Goal: Find specific page/section: Find specific page/section

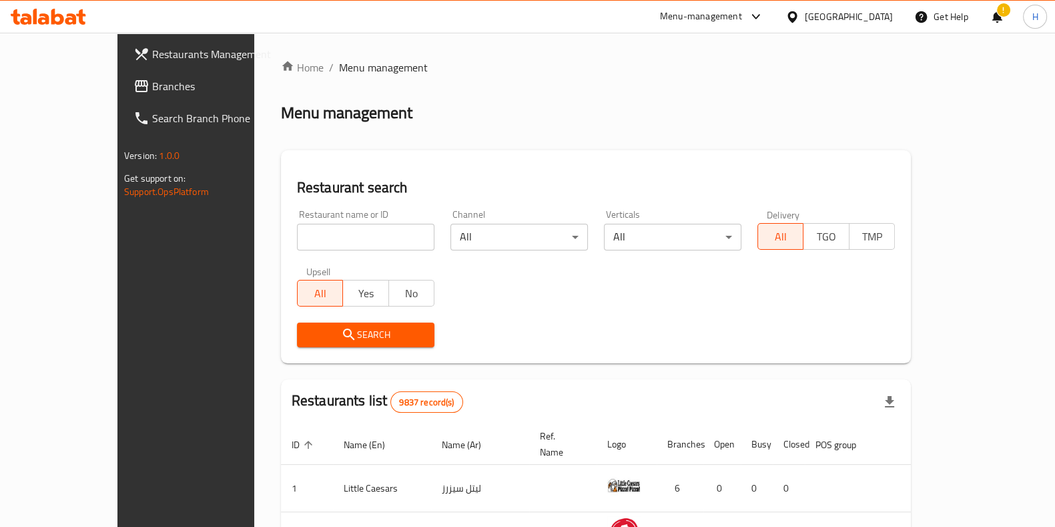
click at [298, 232] on input "search" at bounding box center [366, 237] width 138 height 27
paste input "16446"
type input "16446"
click button "Search" at bounding box center [366, 334] width 138 height 25
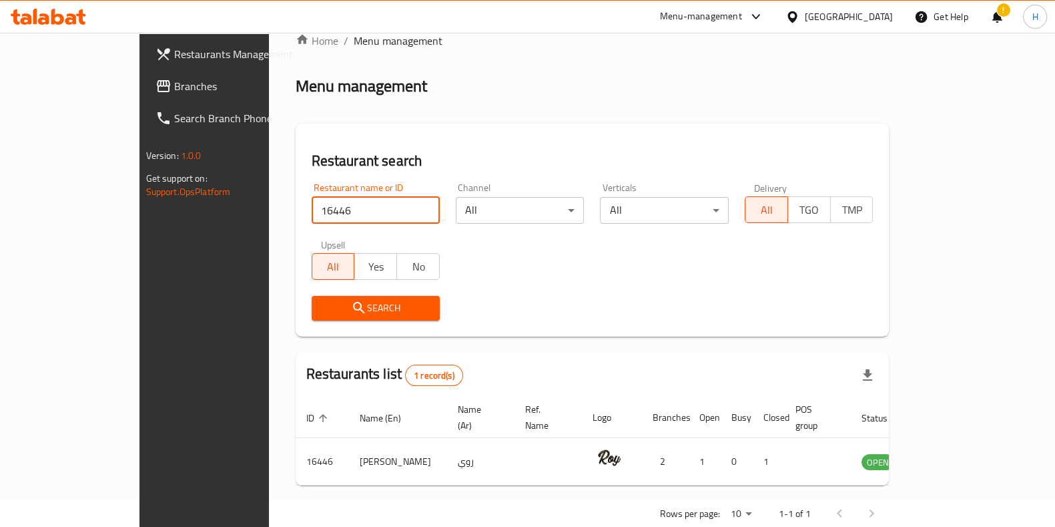
scroll to position [42, 0]
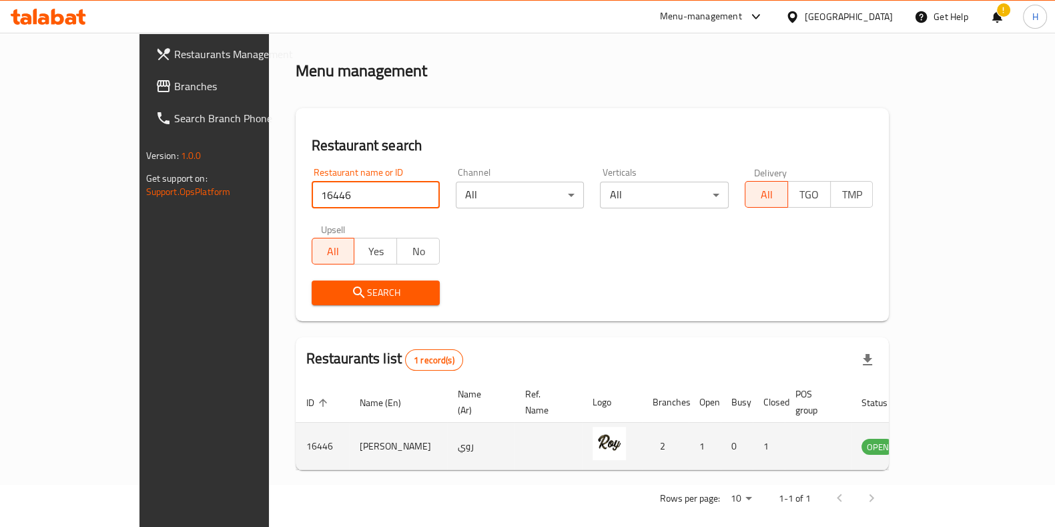
click at [349, 431] on td "Roy" at bounding box center [398, 446] width 98 height 47
click at [447, 437] on td "روي" at bounding box center [480, 446] width 67 height 47
click at [349, 437] on td "Roy" at bounding box center [398, 446] width 98 height 47
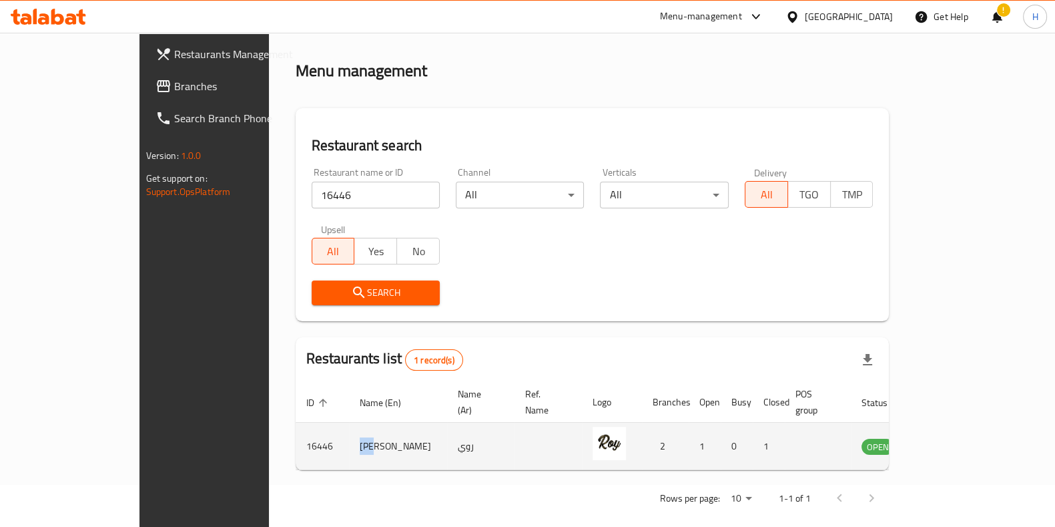
click at [349, 437] on td "Roy" at bounding box center [398, 446] width 98 height 47
click at [948, 438] on icon "enhanced table" at bounding box center [940, 446] width 16 height 16
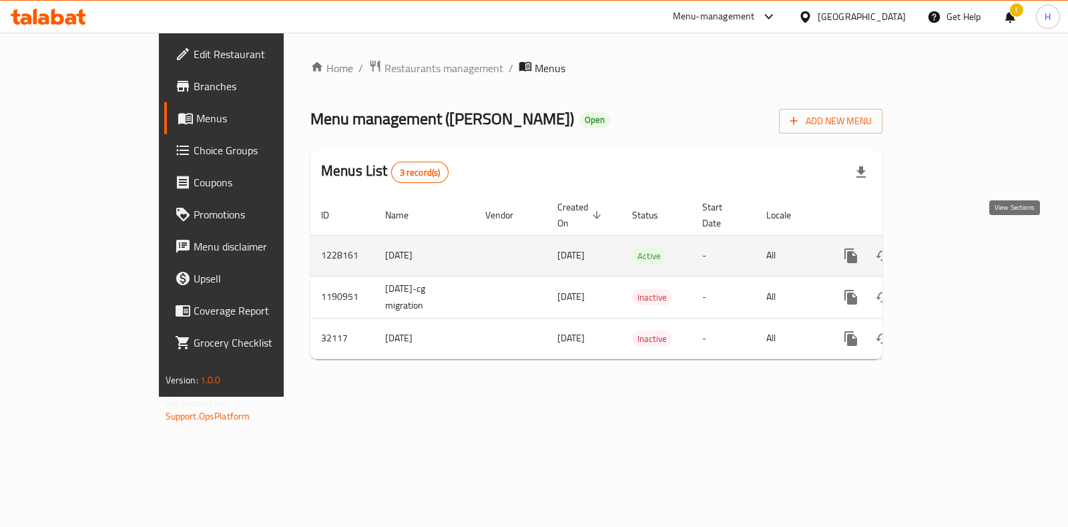
click at [955, 248] on icon "enhanced table" at bounding box center [947, 256] width 16 height 16
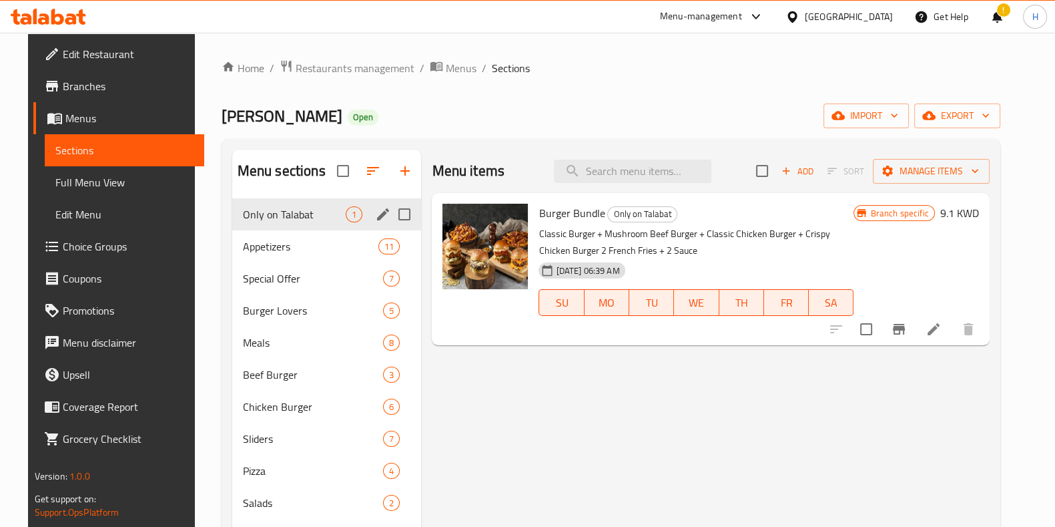
drag, startPoint x: 290, startPoint y: 251, endPoint x: 291, endPoint y: 200, distance: 51.4
click at [291, 200] on div "Only on Talabat 1 Appetizers 11 Special Offer 7 Burger Lovers 5 Meals 8 Beef Bu…" at bounding box center [327, 438] width 190 height 481
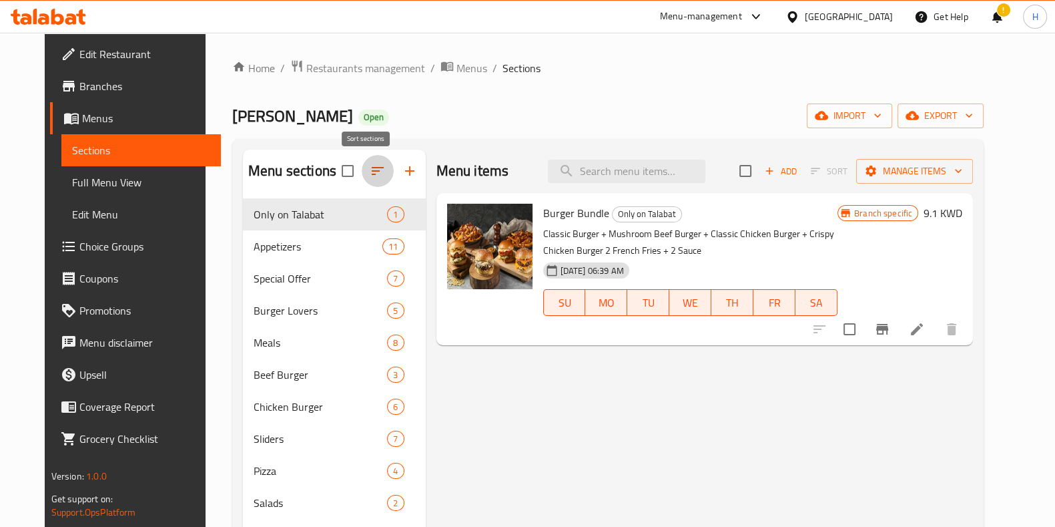
click at [374, 175] on button "button" at bounding box center [378, 171] width 32 height 32
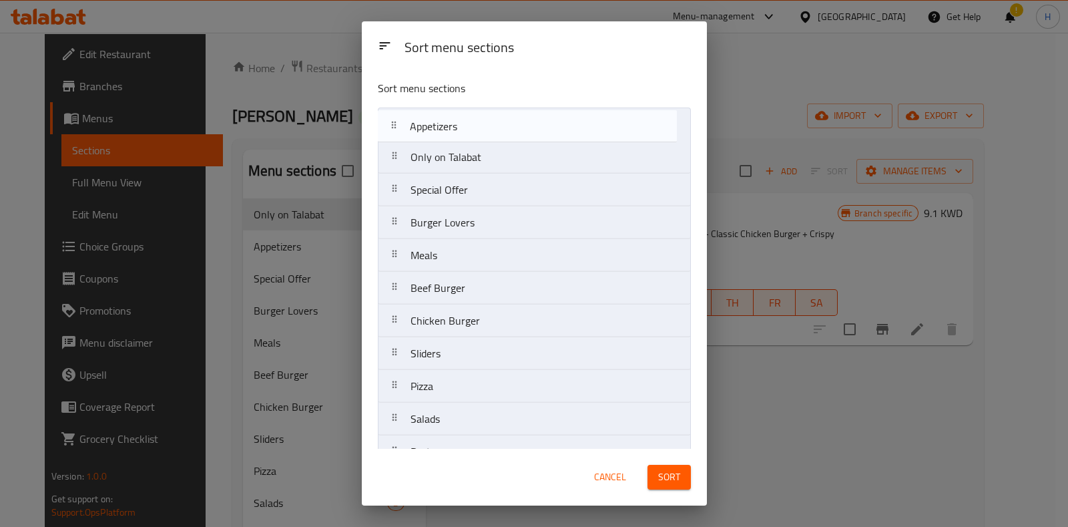
drag, startPoint x: 441, startPoint y: 152, endPoint x: 441, endPoint y: 127, distance: 25.4
click at [441, 127] on nav "Only on Talabat Appetizers Special Offer Burger Lovers Meals Beef Burger Chicke…" at bounding box center [534, 353] width 313 height 492
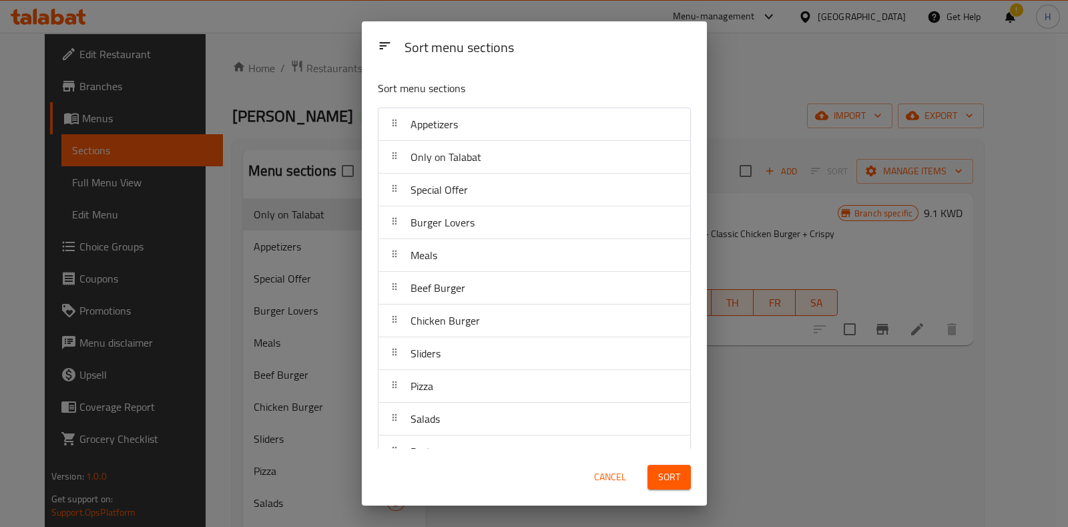
click at [674, 488] on button "Sort" at bounding box center [669, 477] width 43 height 25
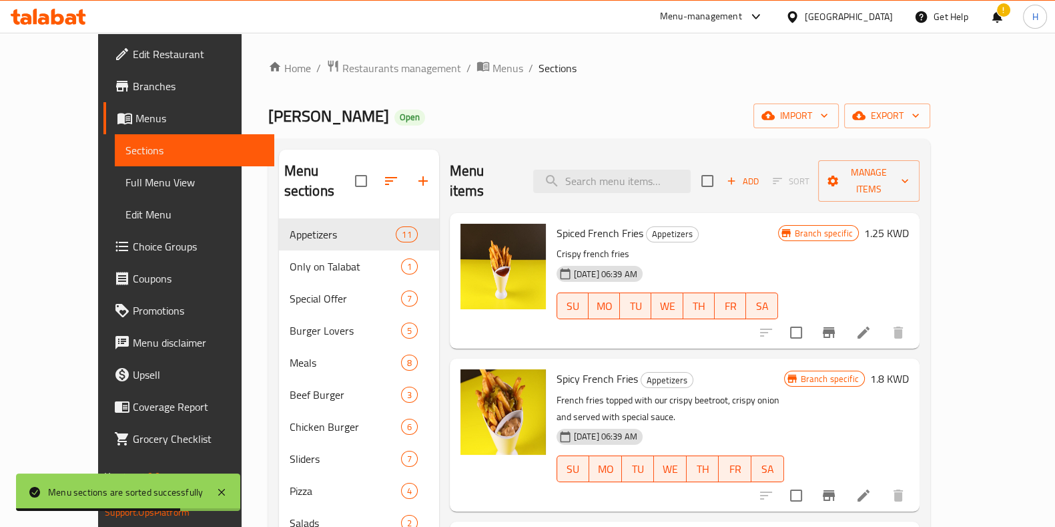
click at [385, 177] on icon "button" at bounding box center [391, 181] width 12 height 8
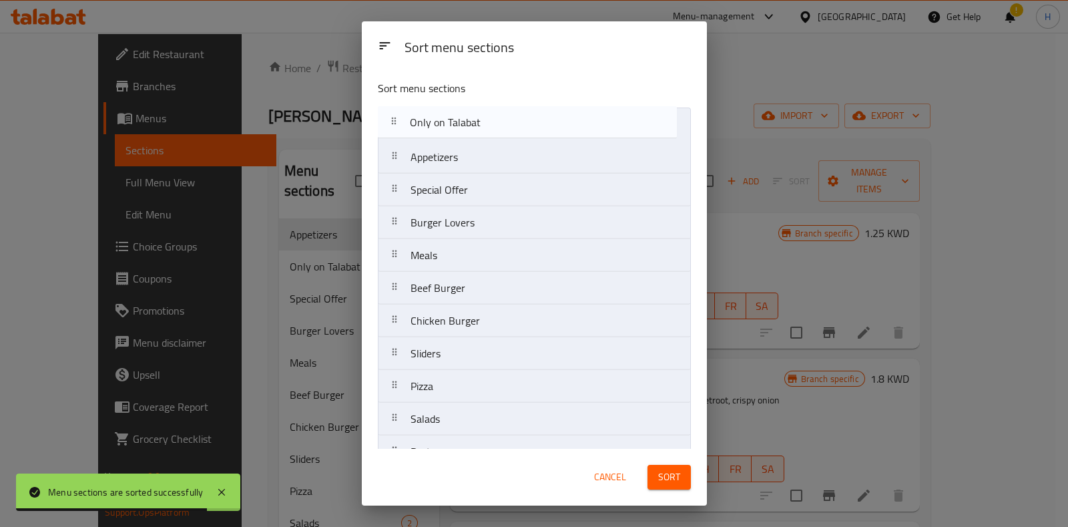
drag, startPoint x: 483, startPoint y: 162, endPoint x: 483, endPoint y: 119, distance: 43.4
click at [483, 119] on nav "Appetizers Only on Talabat Special Offer Burger Lovers Meals Beef Burger Chicke…" at bounding box center [534, 353] width 313 height 492
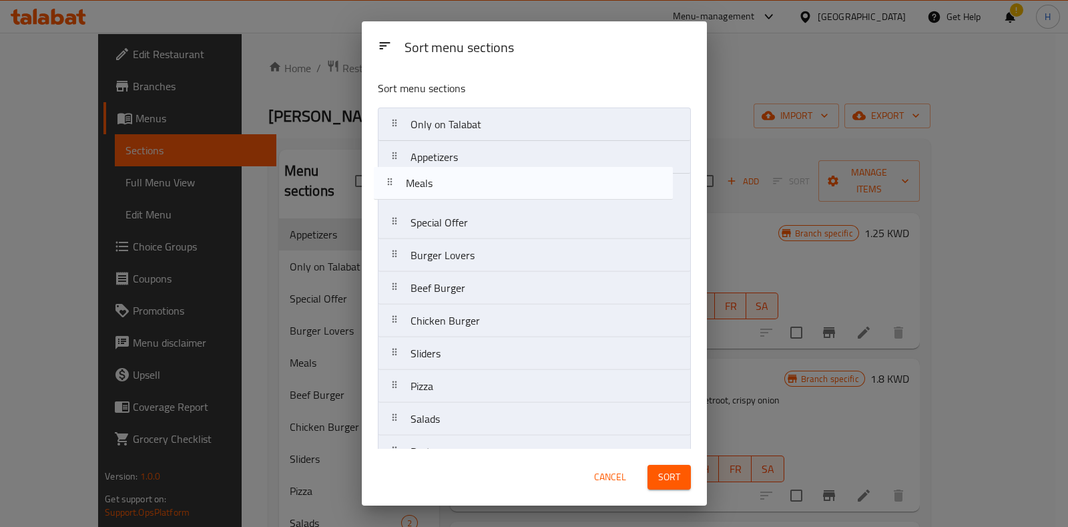
drag, startPoint x: 447, startPoint y: 260, endPoint x: 443, endPoint y: 181, distance: 78.9
click at [443, 181] on nav "Only on Talabat Appetizers Special Offer Burger Lovers Meals Beef Burger Chicke…" at bounding box center [534, 353] width 313 height 492
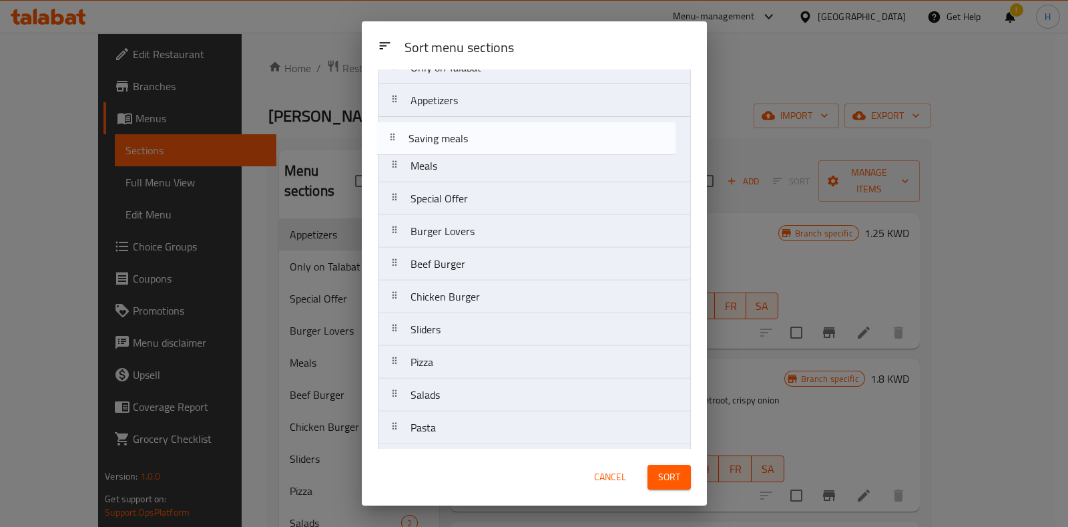
scroll to position [55, 0]
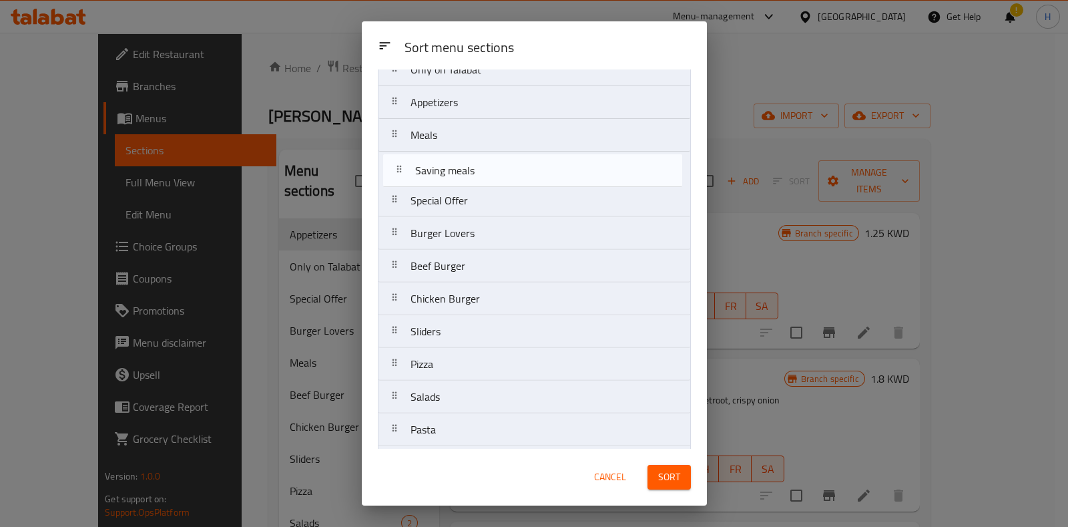
drag, startPoint x: 457, startPoint y: 331, endPoint x: 462, endPoint y: 168, distance: 163.0
click at [462, 168] on nav "Only on Talabat Appetizers Meals Special Offer Burger Lovers Beef Burger Chicke…" at bounding box center [534, 299] width 313 height 492
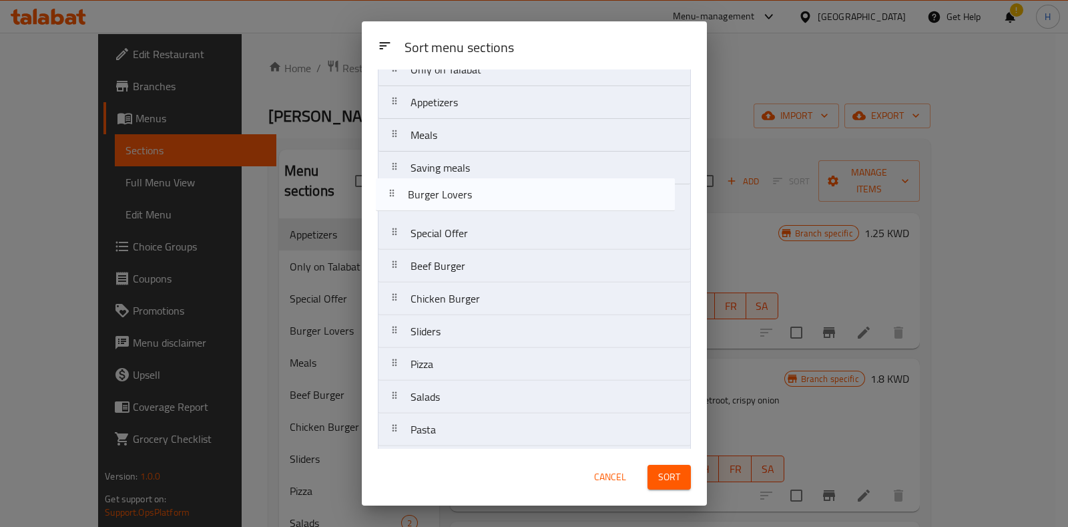
drag, startPoint x: 461, startPoint y: 238, endPoint x: 459, endPoint y: 194, distance: 44.1
click at [459, 194] on nav "Only on Talabat Appetizers Meals Saving meals Special Offer Burger Lovers Beef …" at bounding box center [534, 299] width 313 height 492
drag, startPoint x: 488, startPoint y: 275, endPoint x: 480, endPoint y: 197, distance: 78.5
click at [480, 197] on nav "Only on Talabat Appetizers Meals Saving meals Burger Lovers Special Offer Beef …" at bounding box center [534, 299] width 313 height 492
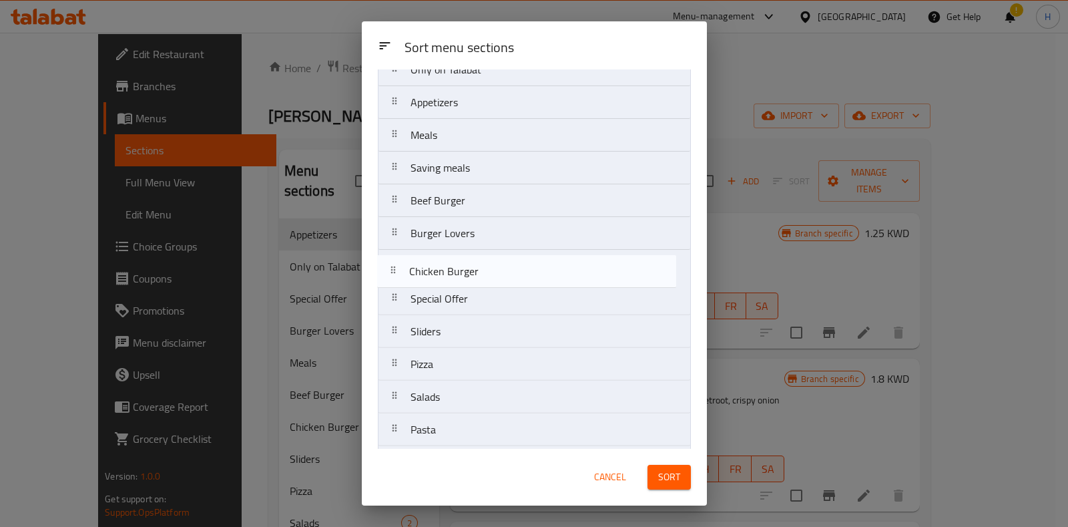
drag, startPoint x: 459, startPoint y: 304, endPoint x: 459, endPoint y: 270, distance: 34.7
click at [459, 270] on nav "Only on Talabat Appetizers Meals Saving meals Beef Burger Burger Lovers Special…" at bounding box center [534, 299] width 313 height 492
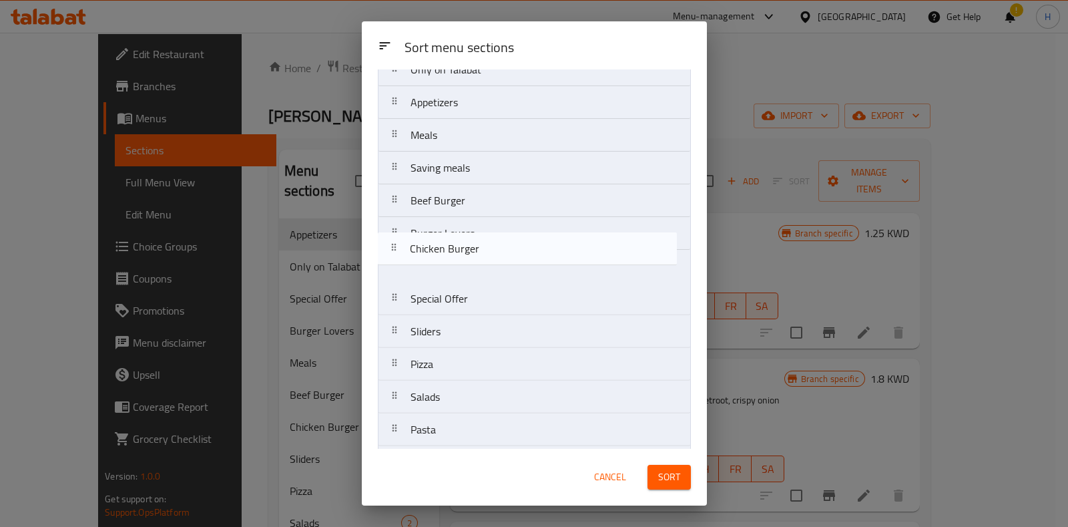
drag, startPoint x: 441, startPoint y: 272, endPoint x: 441, endPoint y: 238, distance: 34.0
click at [441, 238] on nav "Only on Talabat Appetizers Meals Saving meals Beef Burger Burger Lovers Chicken…" at bounding box center [534, 299] width 313 height 492
drag, startPoint x: 459, startPoint y: 339, endPoint x: 465, endPoint y: 264, distance: 75.7
click at [465, 264] on nav "Only on Talabat Appetizers Meals Saving meals Beef Burger Chicken Burger Burger…" at bounding box center [534, 299] width 313 height 492
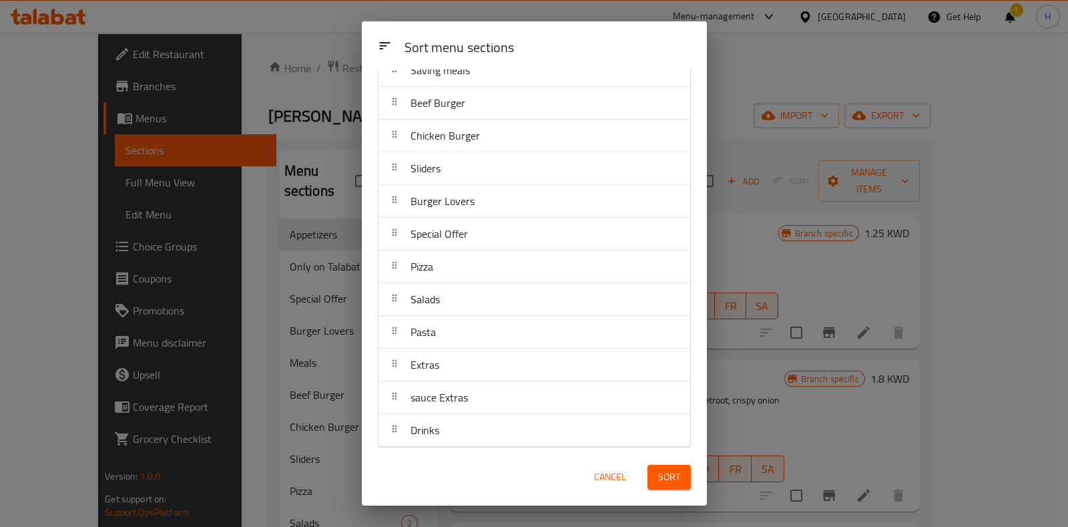
scroll to position [153, 0]
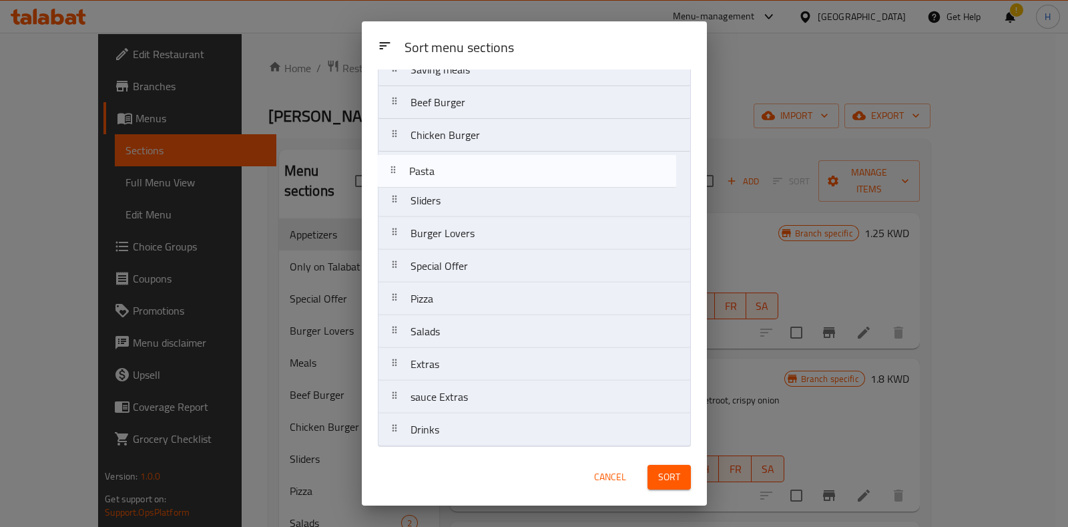
drag, startPoint x: 474, startPoint y: 335, endPoint x: 475, endPoint y: 168, distance: 167.6
click at [475, 168] on nav "Only on Talabat Appetizers Meals Saving meals Beef Burger Chicken Burger Slider…" at bounding box center [534, 201] width 313 height 492
drag, startPoint x: 459, startPoint y: 174, endPoint x: 455, endPoint y: 201, distance: 27.6
click at [455, 201] on nav "Only on Talabat Appetizers Meals Saving meals Beef Burger Chicken Burger Pasta …" at bounding box center [534, 201] width 313 height 492
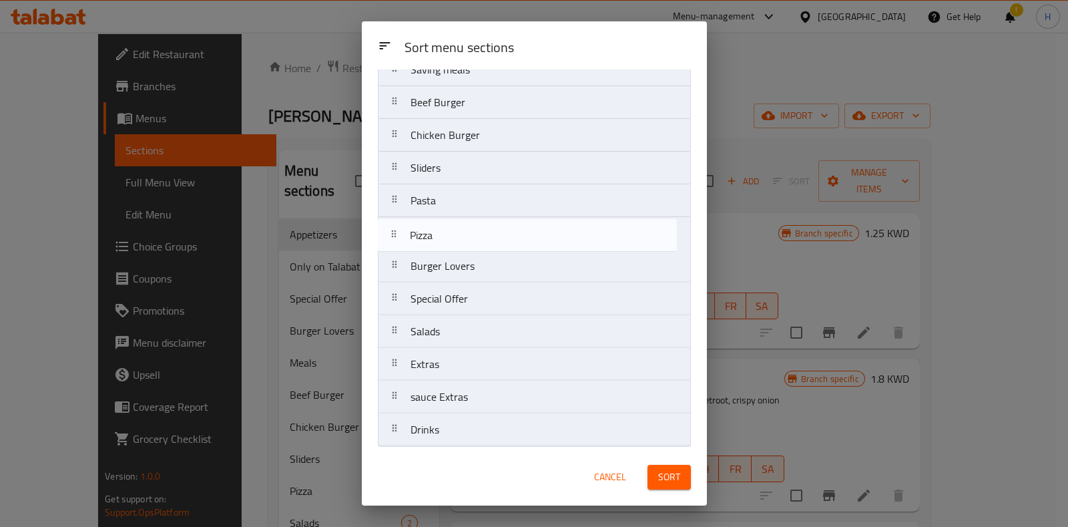
drag, startPoint x: 439, startPoint y: 298, endPoint x: 441, endPoint y: 232, distance: 66.1
click at [441, 232] on nav "Only on Talabat Appetizers Meals Saving meals Beef Burger Chicken Burger Slider…" at bounding box center [534, 201] width 313 height 492
drag, startPoint x: 444, startPoint y: 326, endPoint x: 444, endPoint y: 260, distance: 65.4
click at [444, 260] on nav "Only on Talabat Appetizers Meals Saving meals Beef Burger Chicken Burger Slider…" at bounding box center [534, 201] width 313 height 492
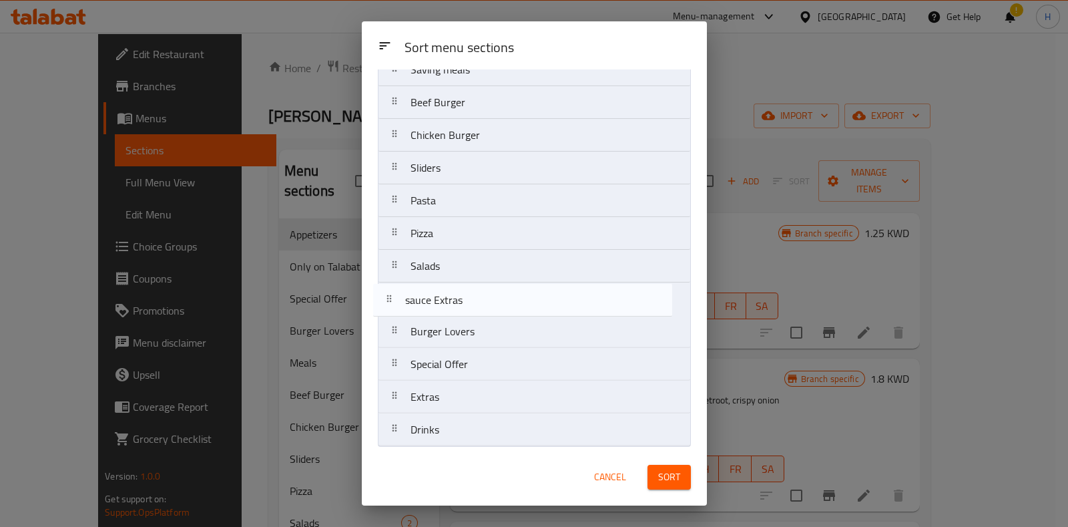
drag, startPoint x: 459, startPoint y: 396, endPoint x: 454, endPoint y: 290, distance: 105.6
click at [454, 290] on nav "Only on Talabat Appetizers Meals Saving meals Beef Burger Chicken Burger Slider…" at bounding box center [534, 201] width 313 height 492
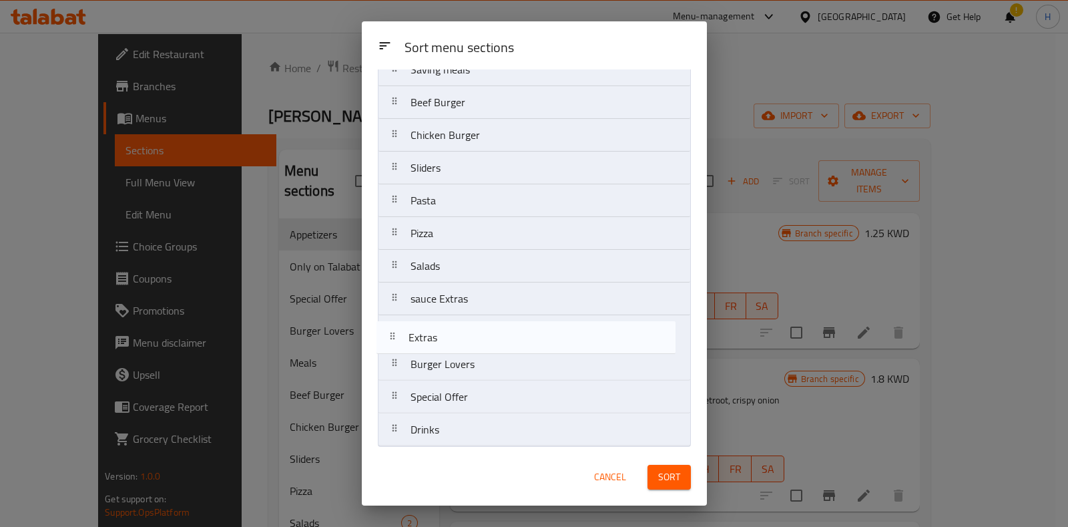
drag, startPoint x: 469, startPoint y: 400, endPoint x: 467, endPoint y: 334, distance: 65.5
click at [467, 334] on nav "Only on Talabat Appetizers Meals Saving meals Beef Burger Chicken Burger Slider…" at bounding box center [534, 201] width 313 height 492
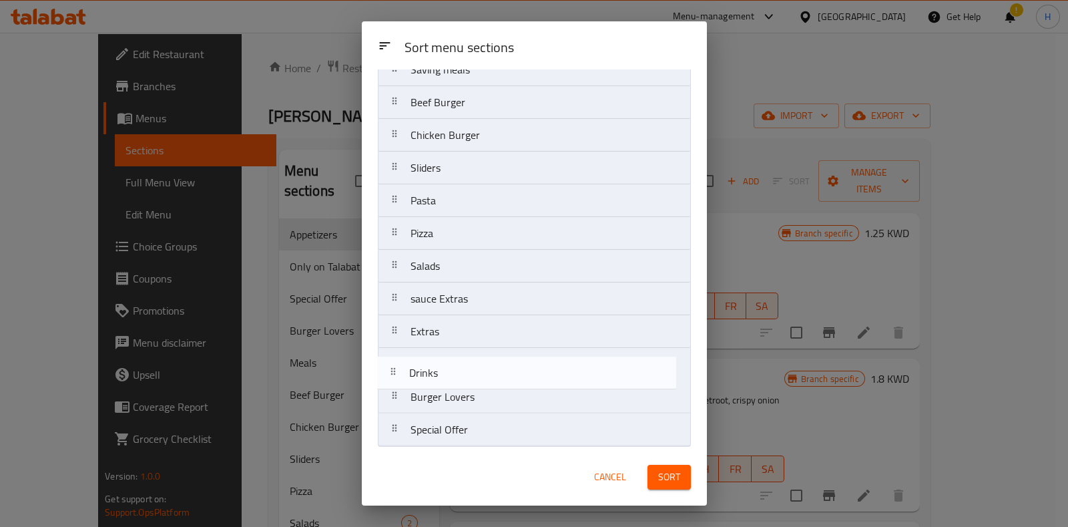
drag, startPoint x: 450, startPoint y: 434, endPoint x: 449, endPoint y: 365, distance: 68.8
click at [449, 365] on nav "Only on Talabat Appetizers Meals Saving meals Beef Burger Chicken Burger Slider…" at bounding box center [534, 201] width 313 height 492
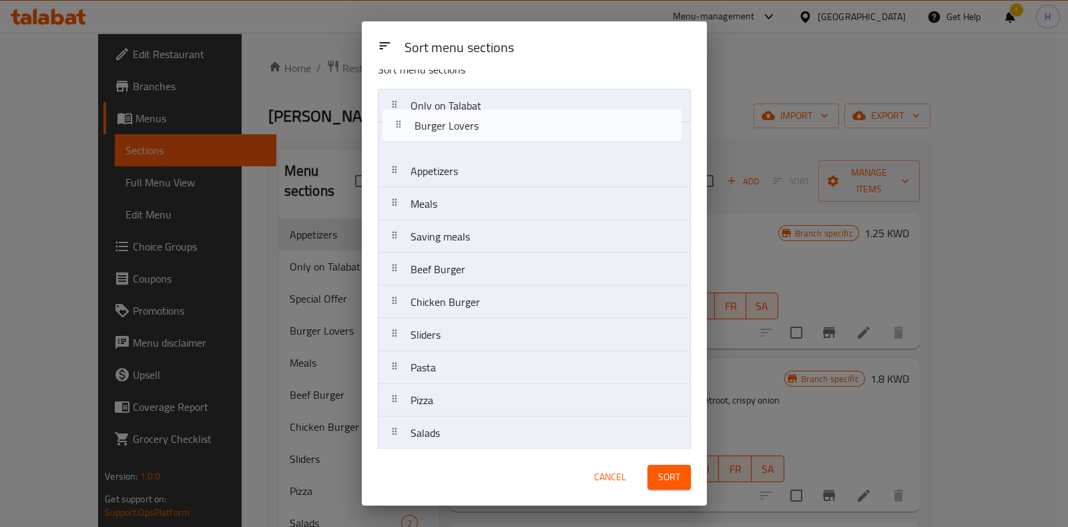
scroll to position [18, 0]
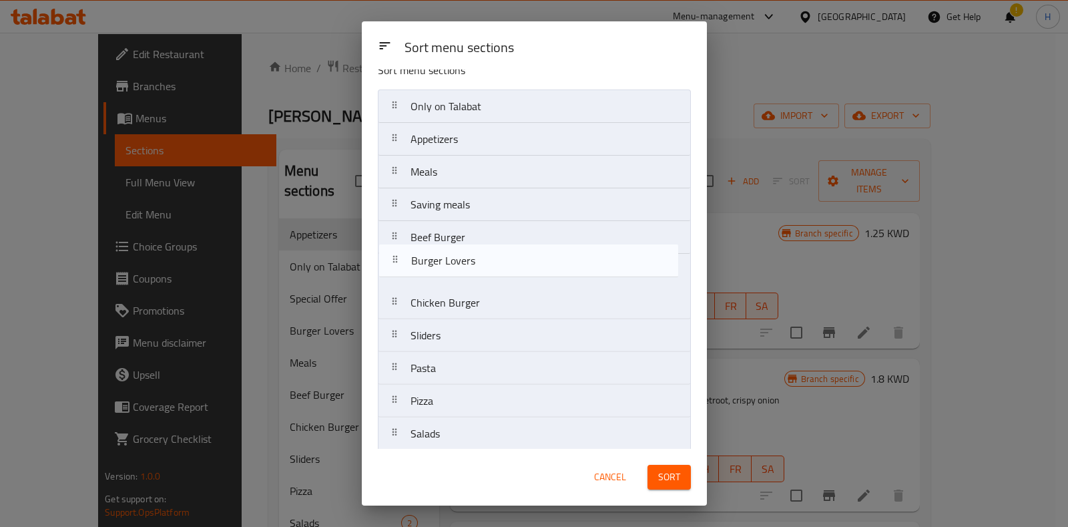
drag, startPoint x: 453, startPoint y: 391, endPoint x: 454, endPoint y: 252, distance: 139.5
click at [454, 252] on nav "Only on Talabat Appetizers Meals Saving meals Beef Burger Chicken Burger Slider…" at bounding box center [534, 335] width 313 height 492
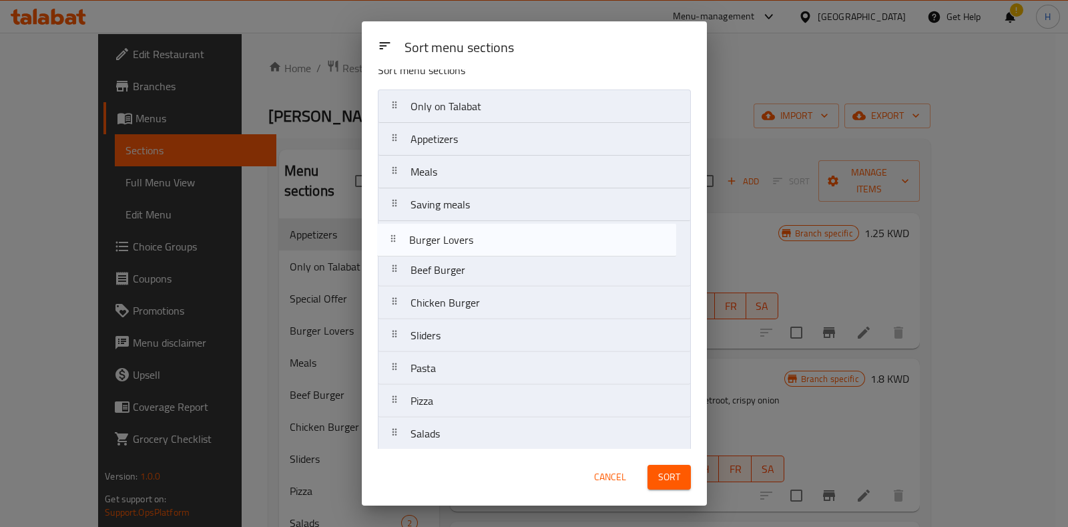
drag, startPoint x: 466, startPoint y: 271, endPoint x: 464, endPoint y: 238, distance: 32.8
click at [464, 238] on nav "Only on Talabat Appetizers Meals Saving meals Beef Burger Burger Lovers Chicken…" at bounding box center [534, 335] width 313 height 492
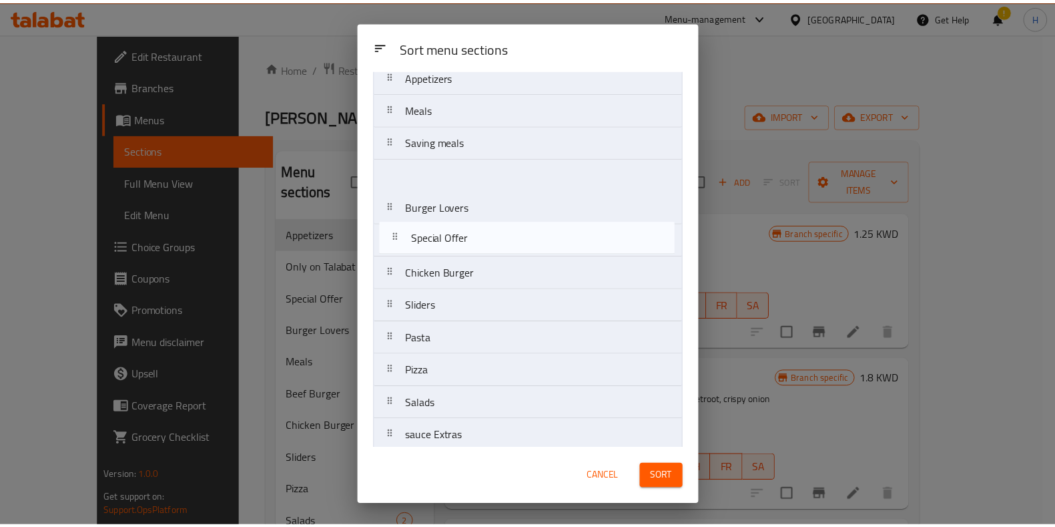
scroll to position [0, 0]
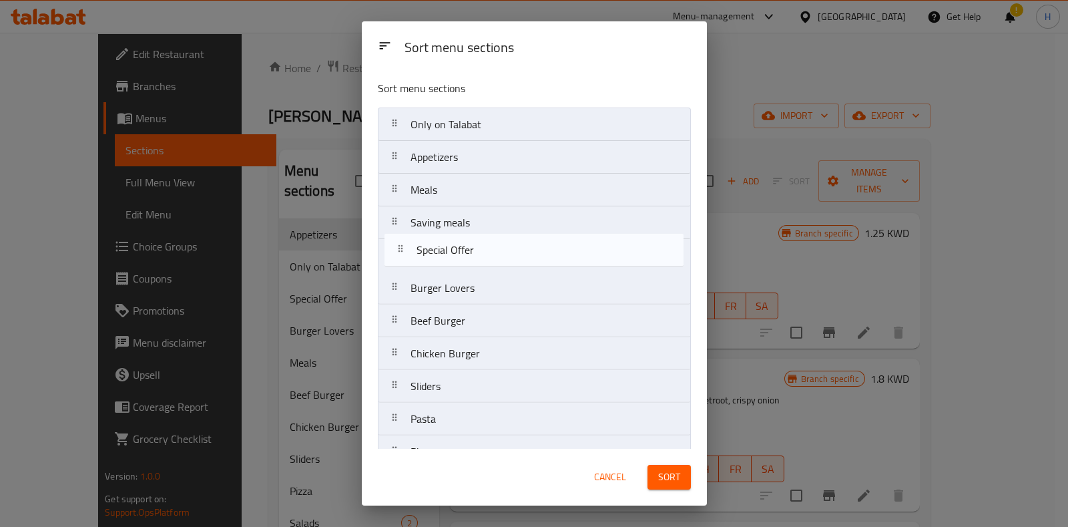
drag, startPoint x: 469, startPoint y: 429, endPoint x: 476, endPoint y: 248, distance: 181.0
click at [476, 248] on nav "Only on Talabat Appetizers Meals Saving meals Burger Lovers Beef Burger Chicken…" at bounding box center [534, 353] width 313 height 492
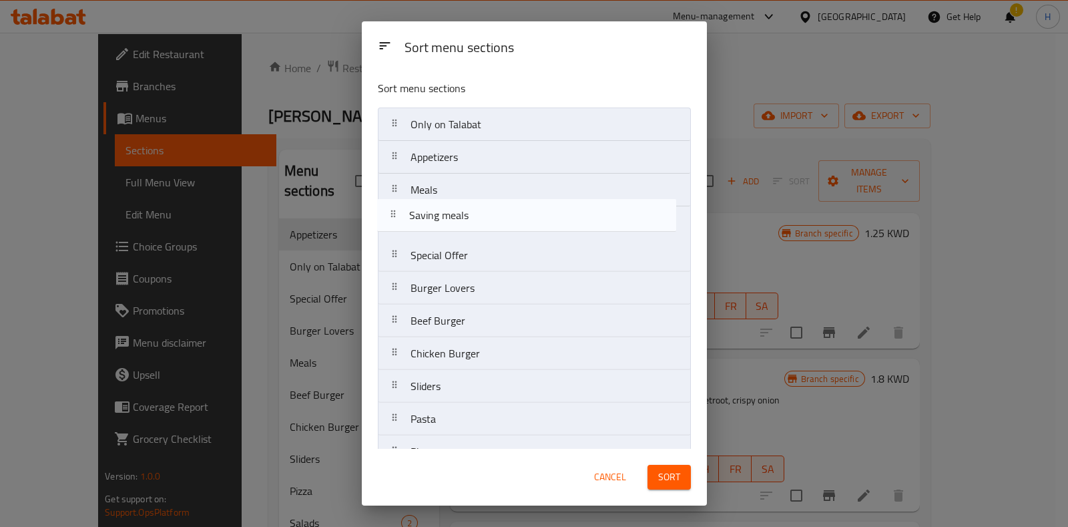
drag, startPoint x: 482, startPoint y: 225, endPoint x: 481, endPoint y: 218, distance: 7.4
click at [481, 218] on nav "Only on Talabat Appetizers Meals Saving meals Special Offer Burger Lovers Beef …" at bounding box center [534, 353] width 313 height 492
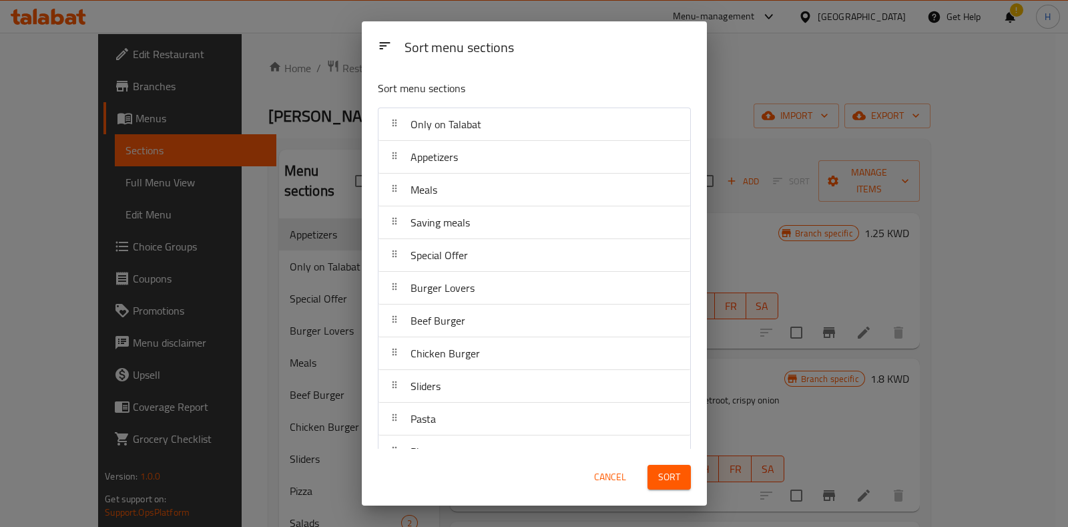
click at [673, 469] on span "Sort" at bounding box center [669, 477] width 22 height 17
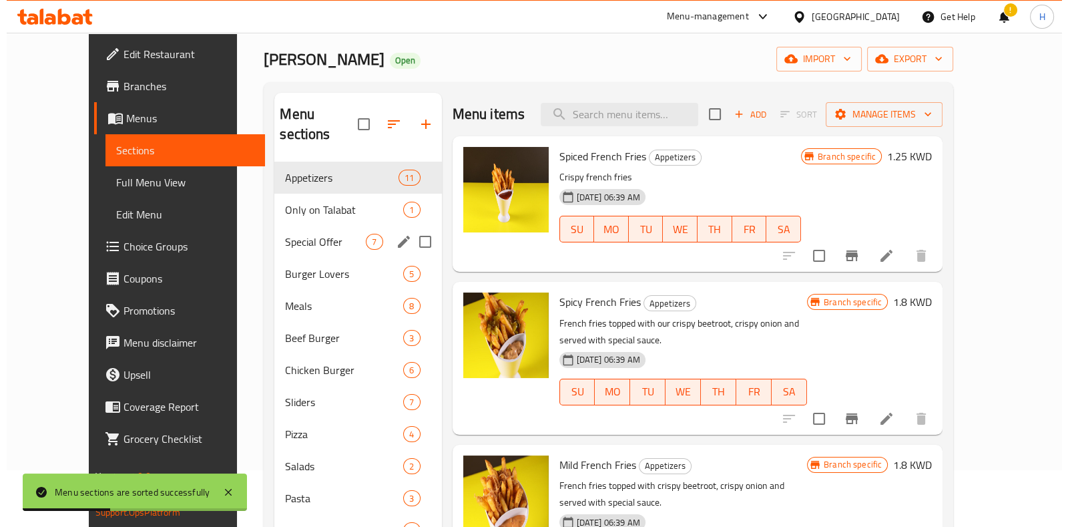
scroll to position [83, 0]
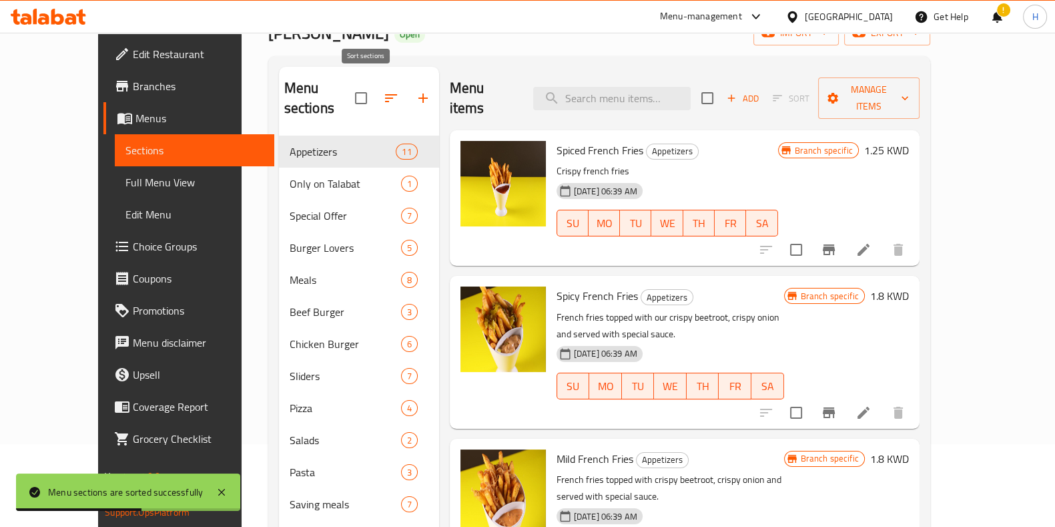
click at [375, 82] on button "button" at bounding box center [391, 98] width 32 height 32
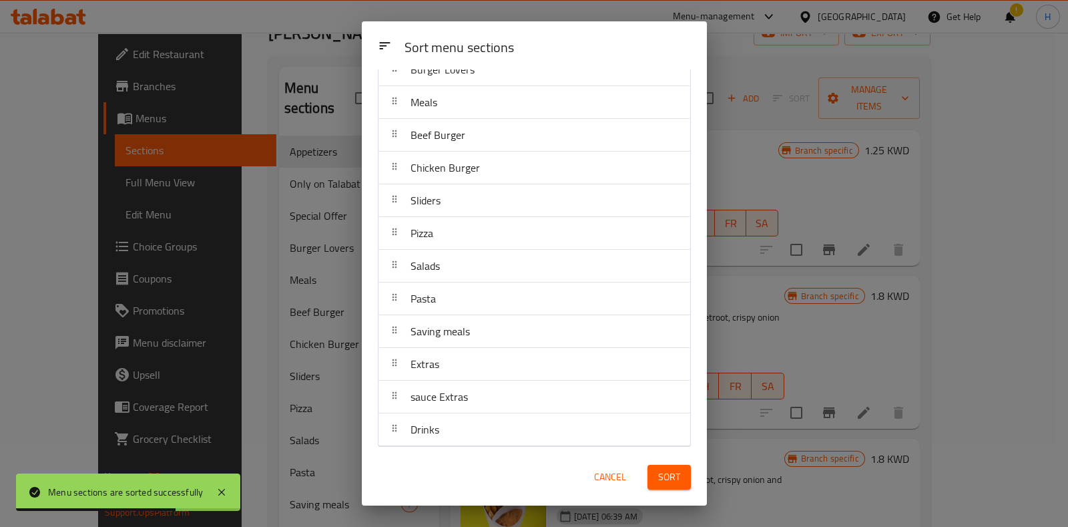
scroll to position [153, 0]
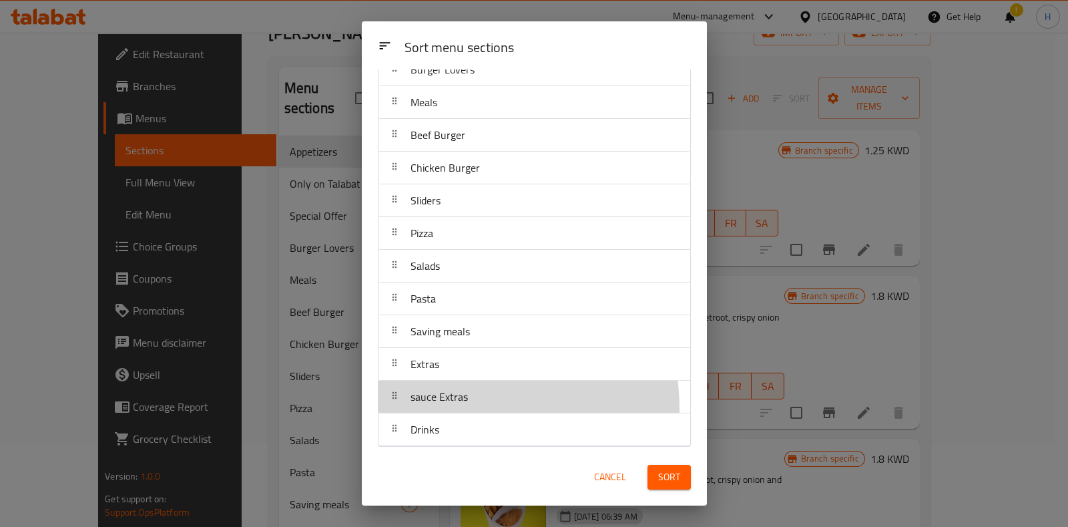
click at [437, 407] on div "sauce Extras" at bounding box center [439, 397] width 68 height 32
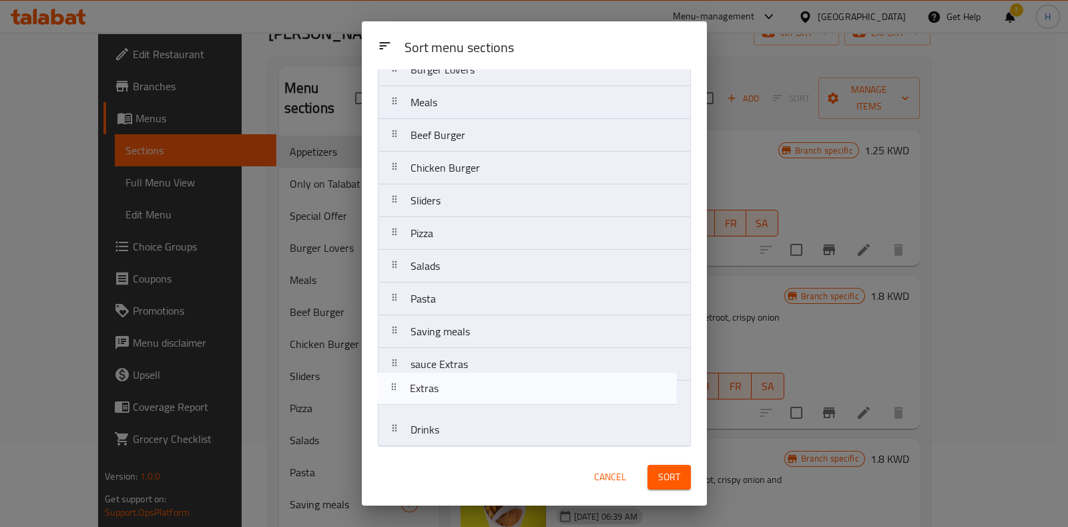
drag, startPoint x: 443, startPoint y: 365, endPoint x: 443, endPoint y: 396, distance: 30.7
click at [443, 396] on nav "Appetizers Only on Talabat Special Offer Burger Lovers Meals Beef Burger Chicke…" at bounding box center [534, 201] width 313 height 492
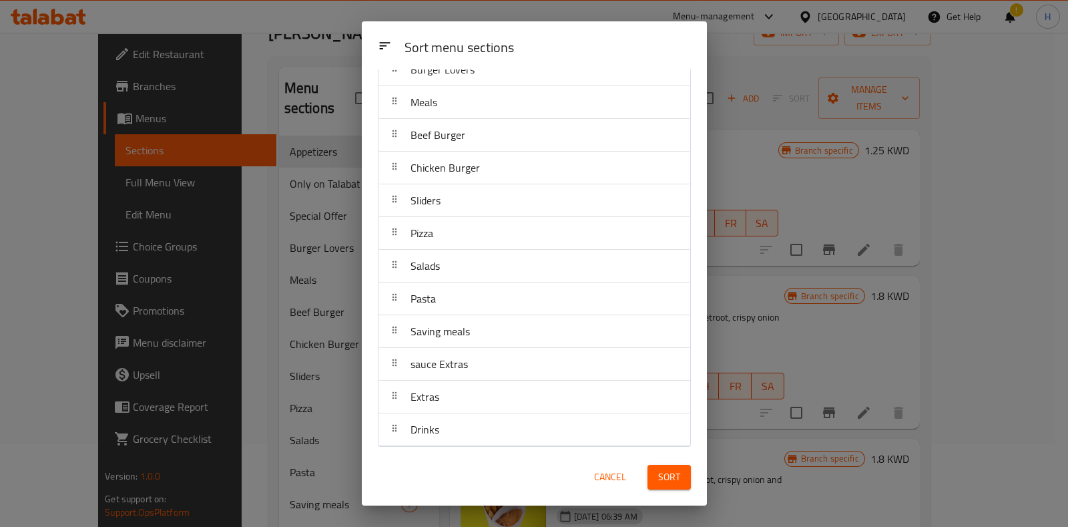
click at [431, 330] on span "Saving meals" at bounding box center [440, 331] width 59 height 20
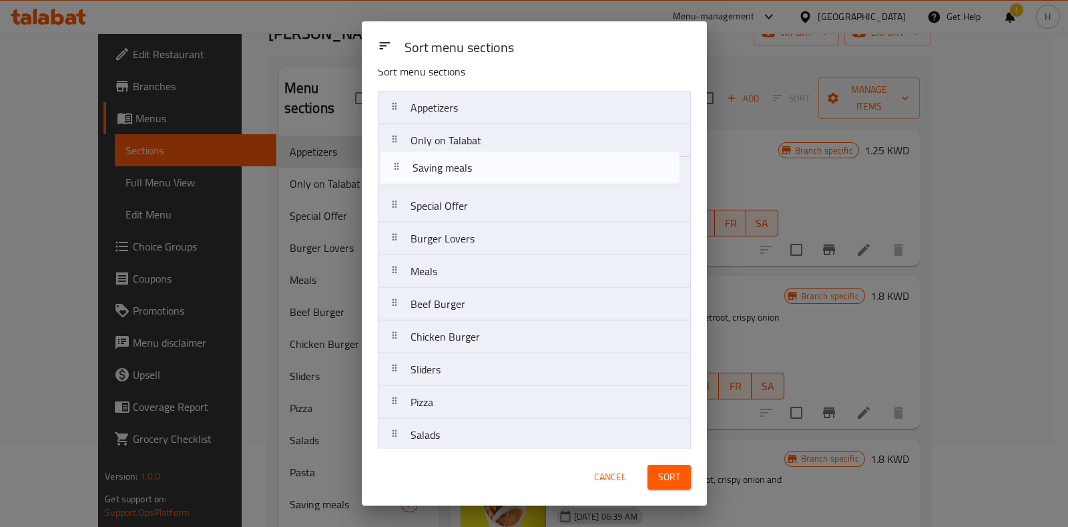
scroll to position [17, 0]
drag, startPoint x: 447, startPoint y: 335, endPoint x: 443, endPoint y: 175, distance: 160.2
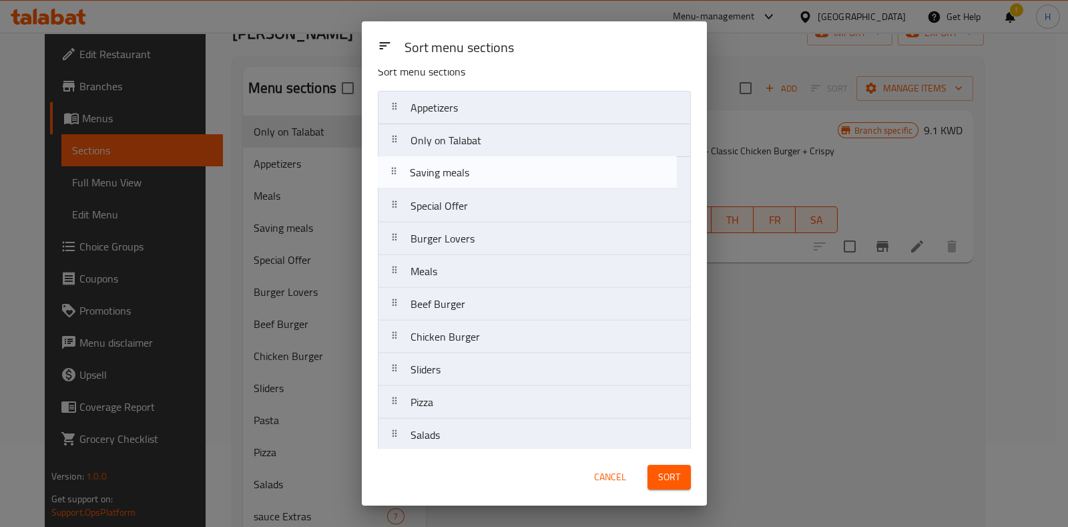
click at [443, 175] on nav "Appetizers Only on Talabat Special Offer Burger Lovers Meals Beef Burger Chicke…" at bounding box center [534, 337] width 313 height 492
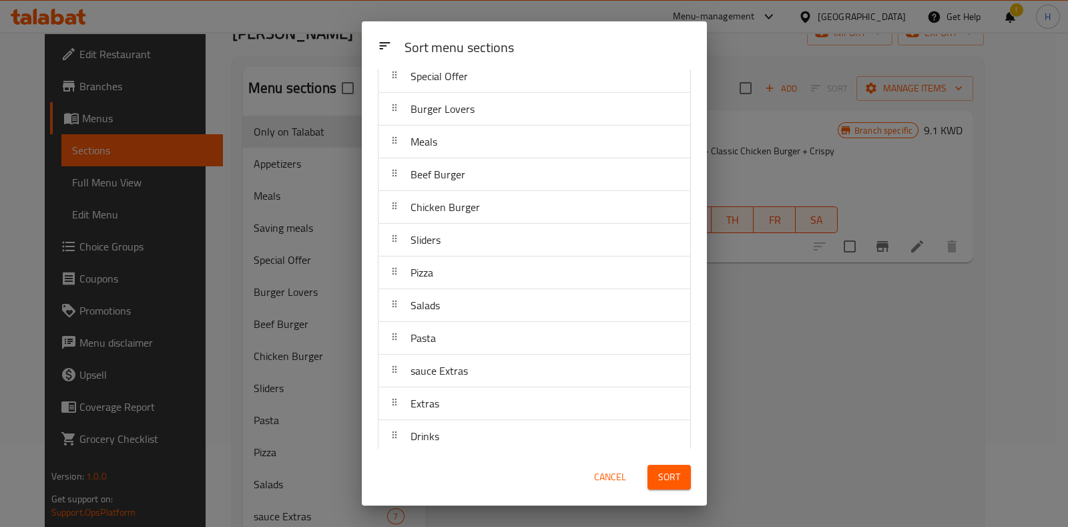
scroll to position [153, 0]
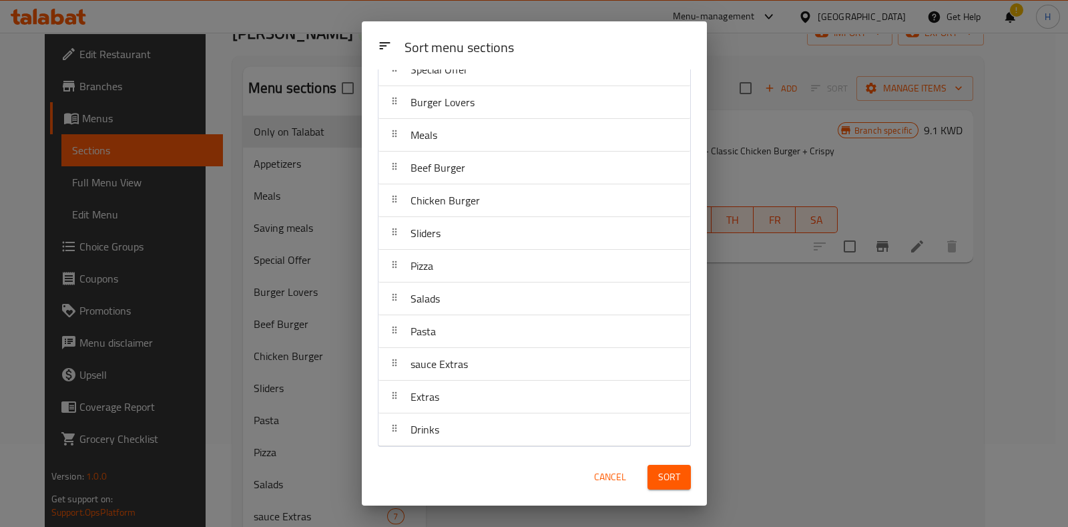
click at [658, 481] on span "Sort" at bounding box center [669, 477] width 22 height 17
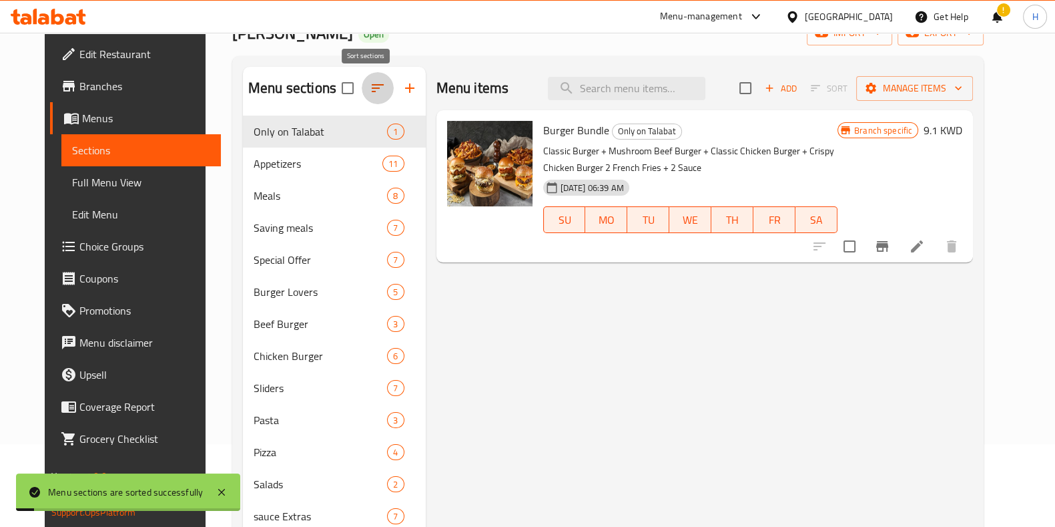
click at [370, 88] on icon "button" at bounding box center [378, 88] width 16 height 16
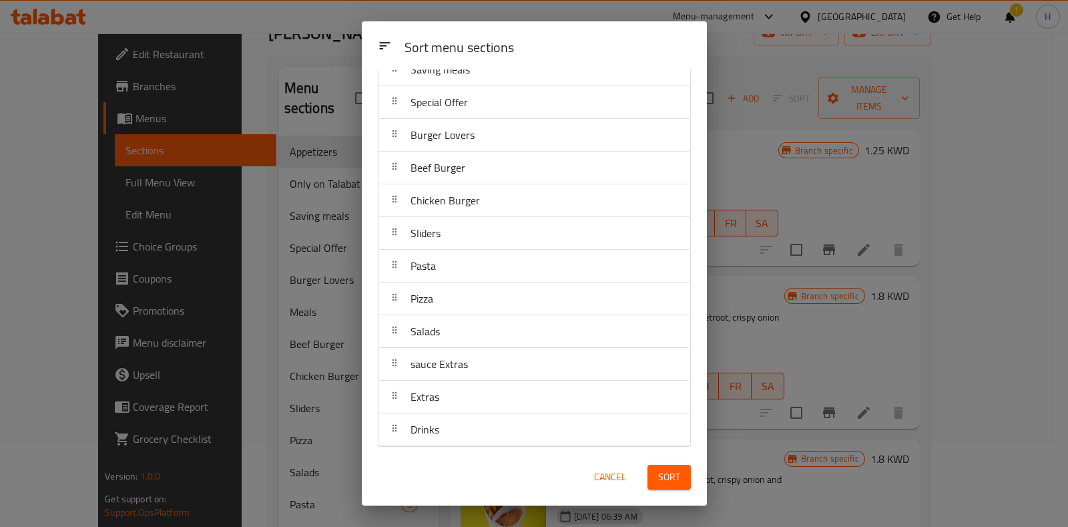
scroll to position [69, 0]
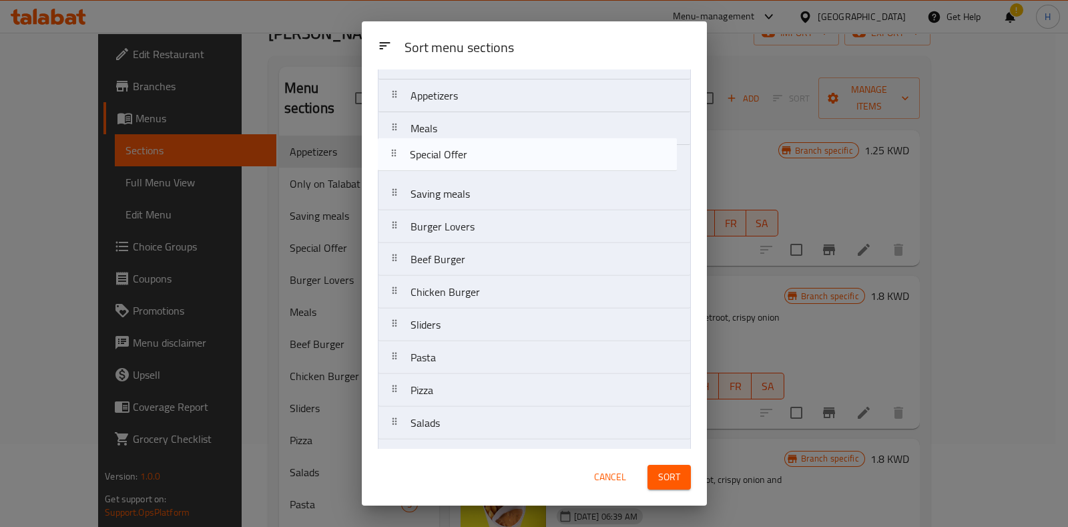
drag, startPoint x: 423, startPoint y: 185, endPoint x: 423, endPoint y: 152, distance: 33.4
click at [423, 152] on nav "Only on Talabat Appetizers Meals Saving meals Special Offer Burger Lovers Beef …" at bounding box center [534, 292] width 313 height 492
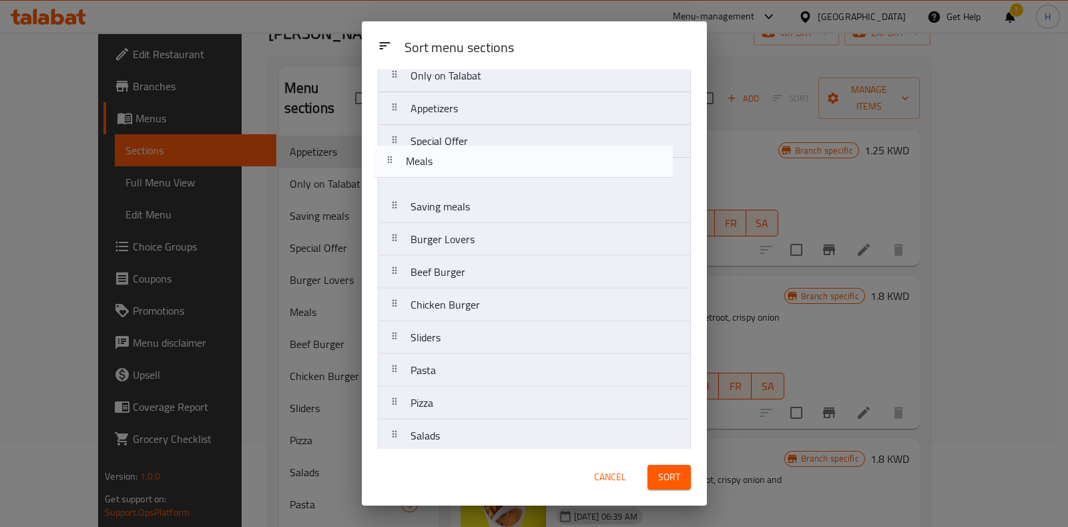
scroll to position [48, 0]
drag, startPoint x: 449, startPoint y: 135, endPoint x: 444, endPoint y: 176, distance: 41.7
click at [444, 176] on nav "Only on Talabat Appetizers Meals Special Offer Saving meals Burger Lovers Beef …" at bounding box center [534, 305] width 313 height 492
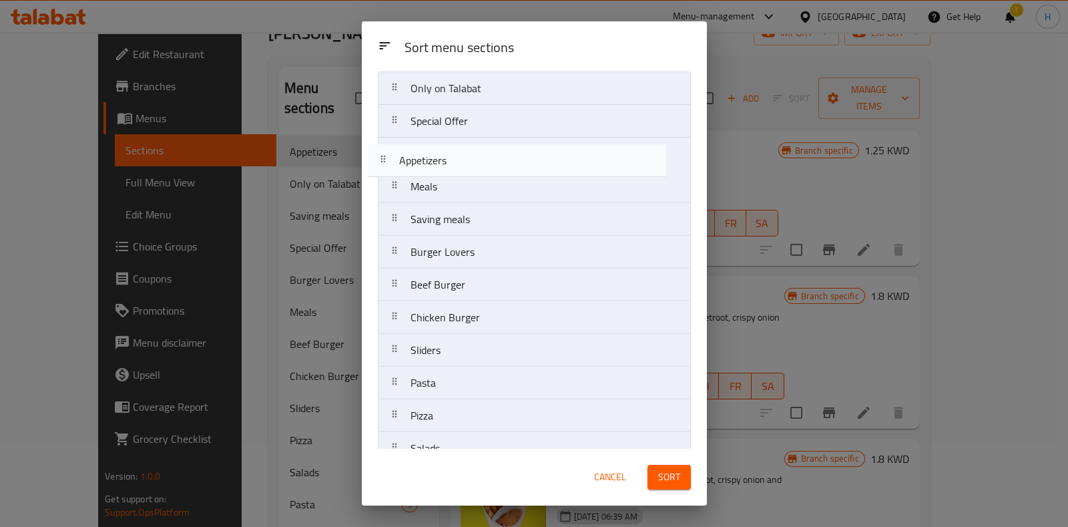
drag, startPoint x: 465, startPoint y: 115, endPoint x: 452, endPoint y: 170, distance: 56.2
click at [451, 172] on nav "Only on Talabat Appetizers Special Offer Meals Saving meals Burger Lovers Beef …" at bounding box center [534, 317] width 313 height 492
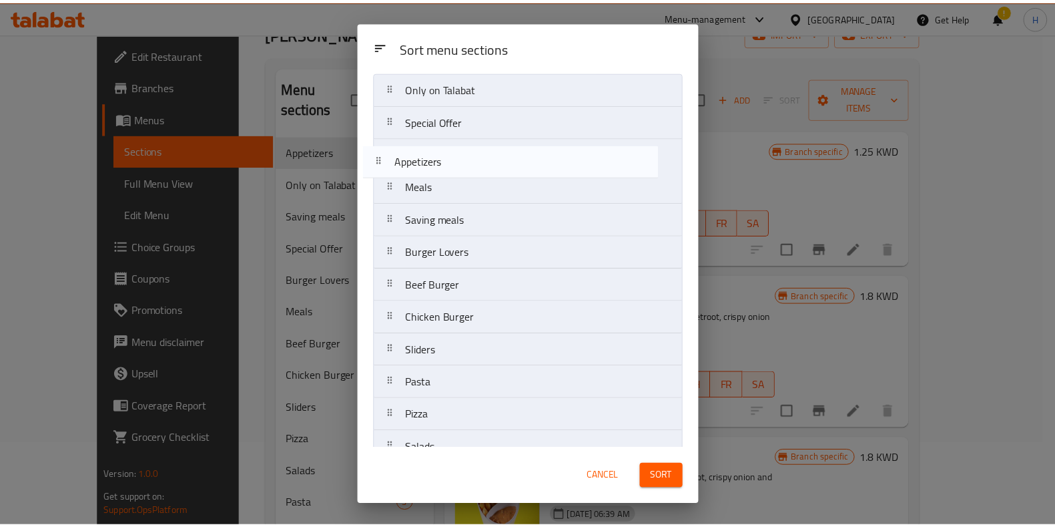
scroll to position [33, 0]
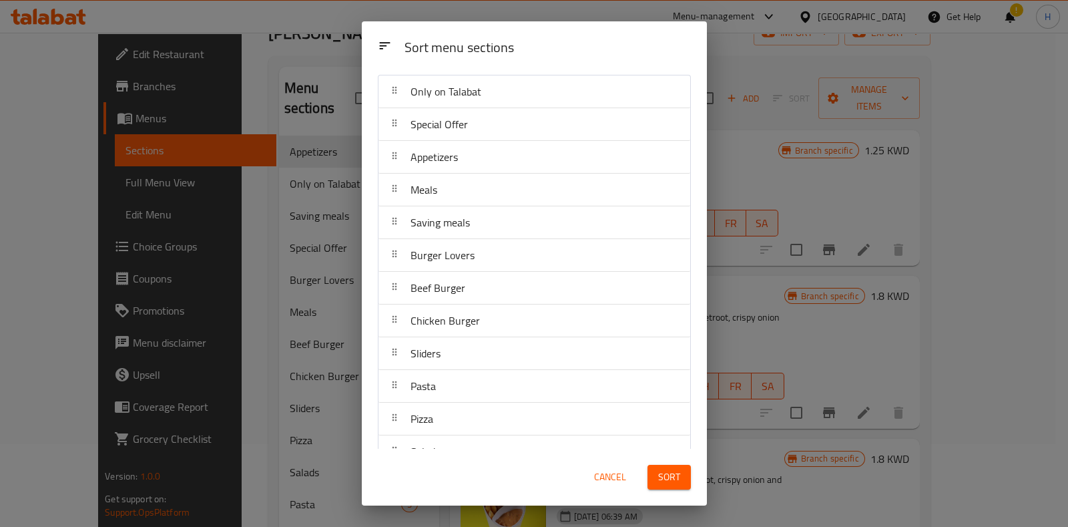
click at [658, 465] on button "Sort" at bounding box center [669, 477] width 43 height 25
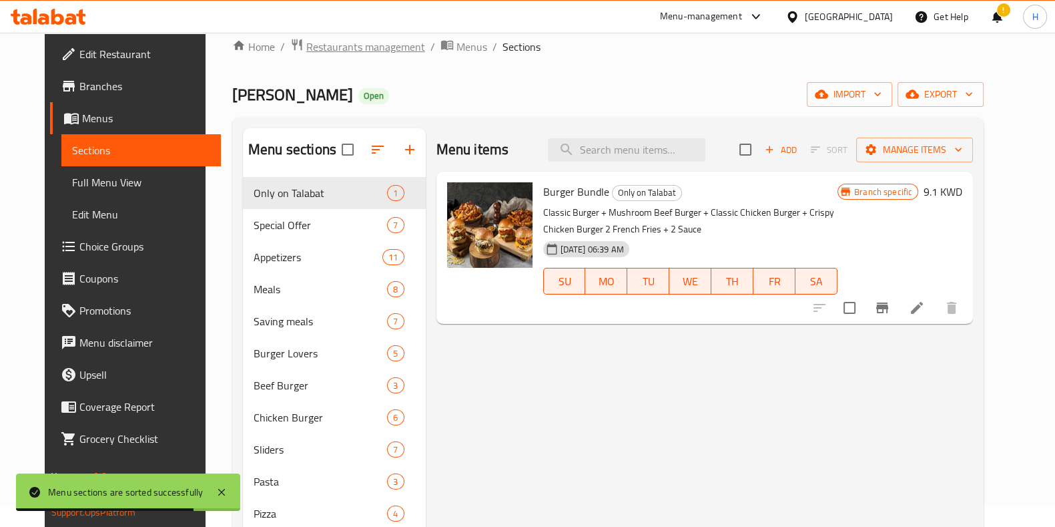
scroll to position [0, 0]
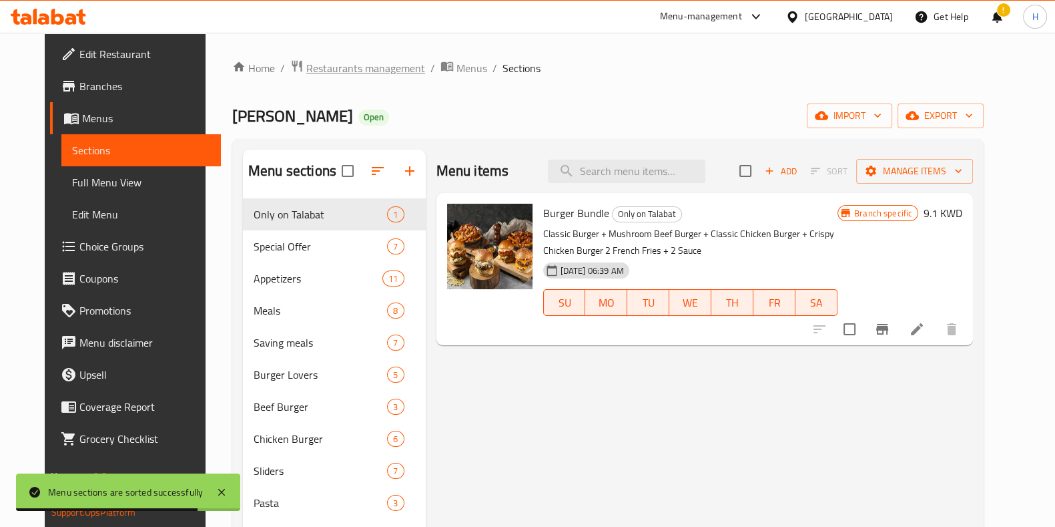
click at [328, 68] on span "Restaurants management" at bounding box center [365, 68] width 119 height 16
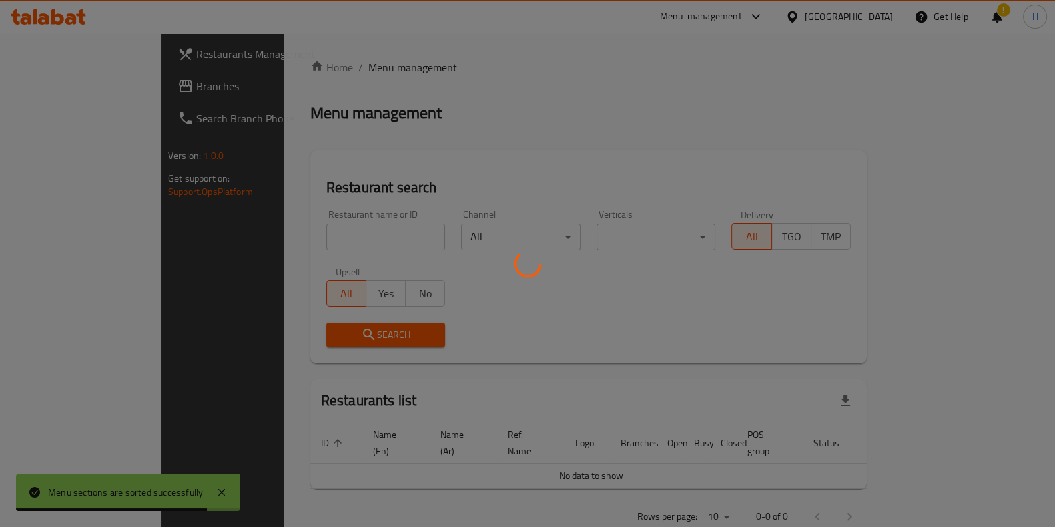
click at [297, 232] on div at bounding box center [527, 263] width 1055 height 527
click at [296, 232] on div at bounding box center [527, 263] width 1055 height 527
click at [292, 237] on div at bounding box center [527, 263] width 1055 height 527
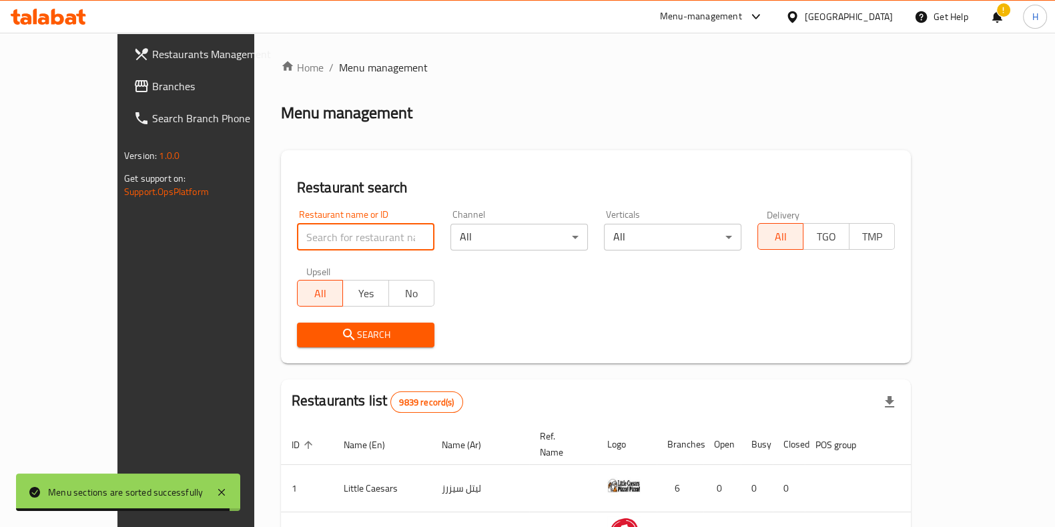
click at [297, 237] on input "search" at bounding box center [366, 237] width 138 height 27
paste input "AlBaik"
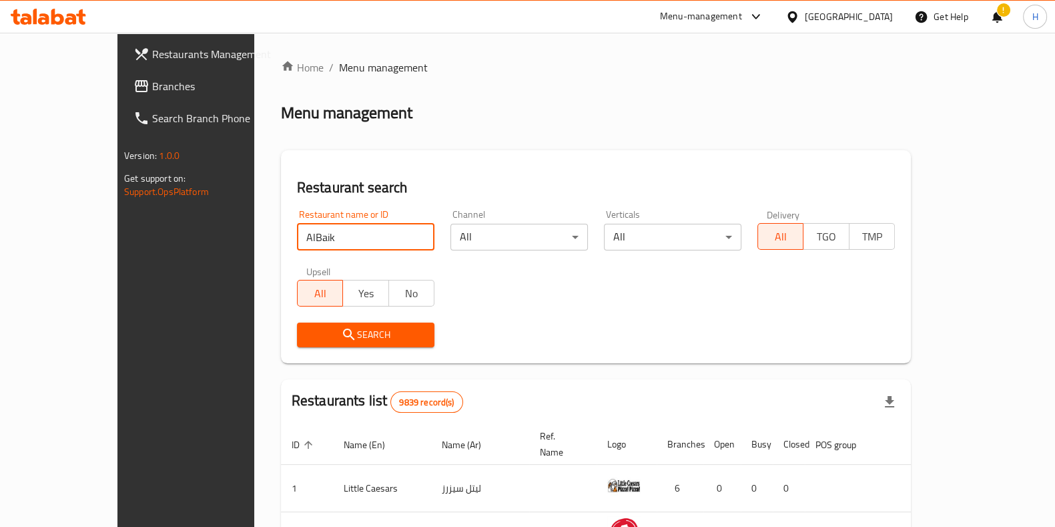
type input "AlBaik"
click button "Search" at bounding box center [366, 334] width 138 height 25
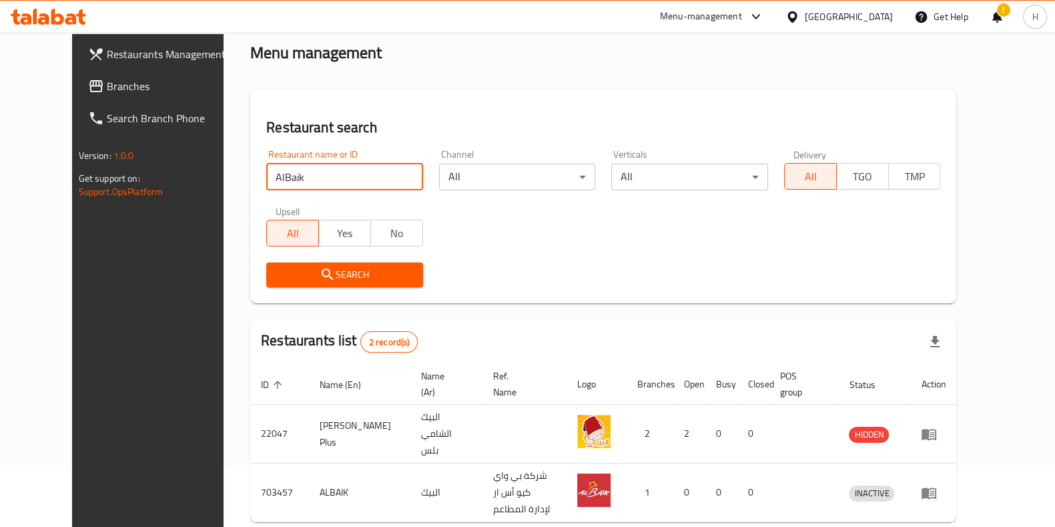
scroll to position [105, 0]
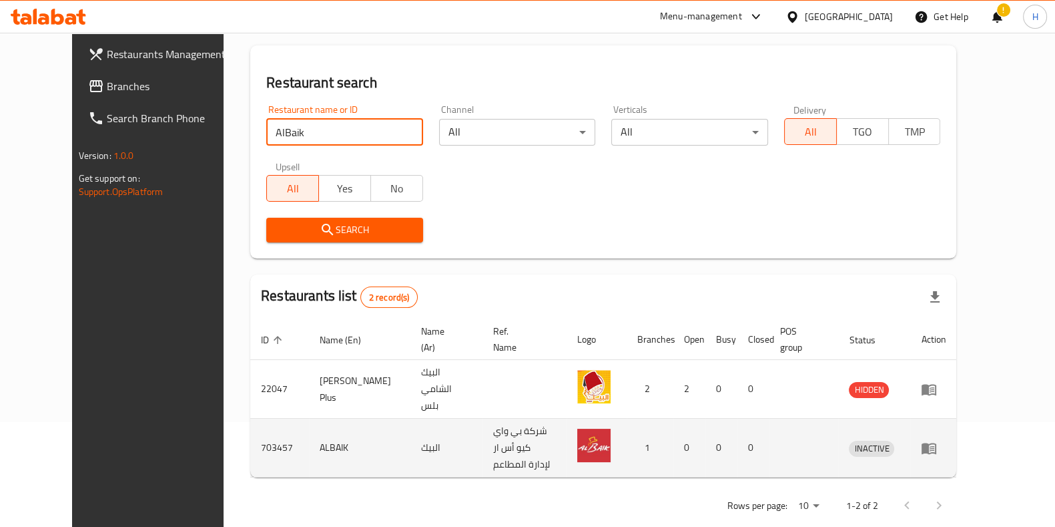
click at [309, 431] on td "ALBAIK" at bounding box center [359, 448] width 101 height 59
copy td "ALBAIK"
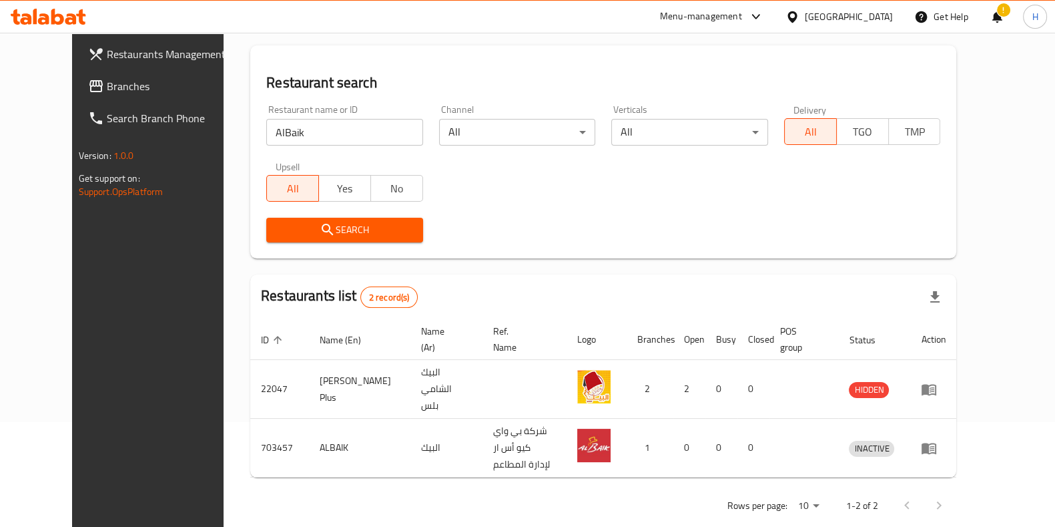
click at [758, 6] on div "Menu-management" at bounding box center [712, 17] width 125 height 32
click at [733, 15] on div "Menu-management" at bounding box center [701, 17] width 82 height 16
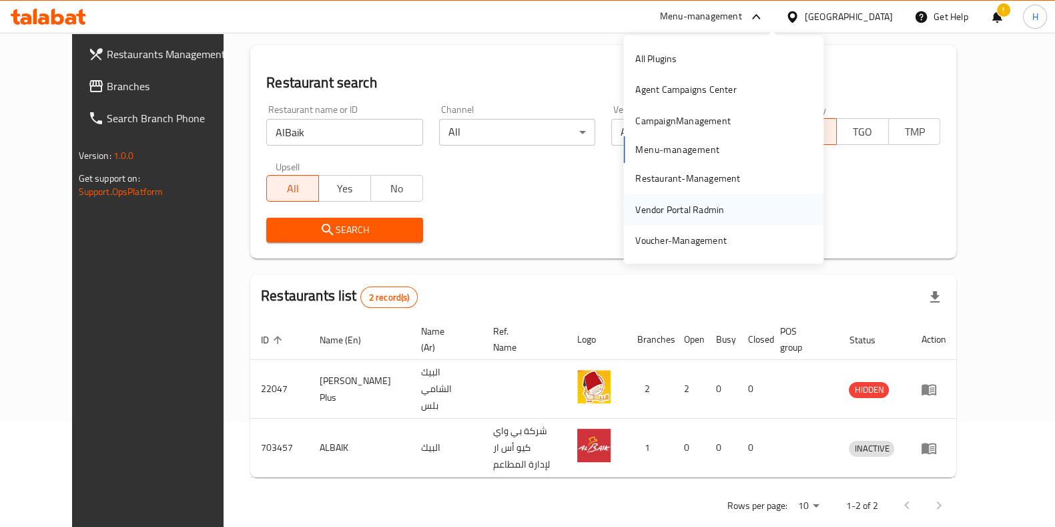
click at [678, 210] on div "Vendor Portal Radmin" at bounding box center [680, 209] width 89 height 15
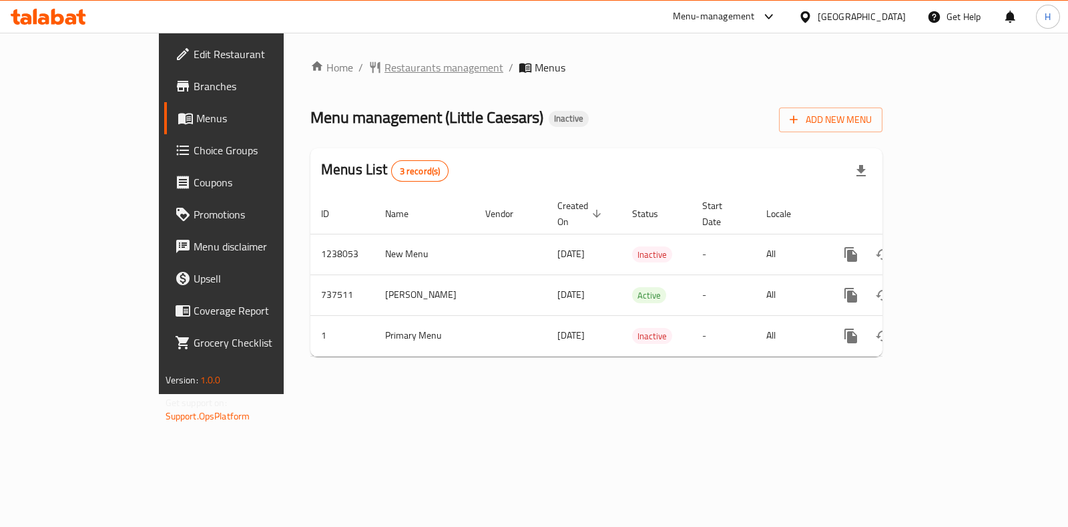
click at [385, 59] on span "Restaurants management" at bounding box center [444, 67] width 119 height 16
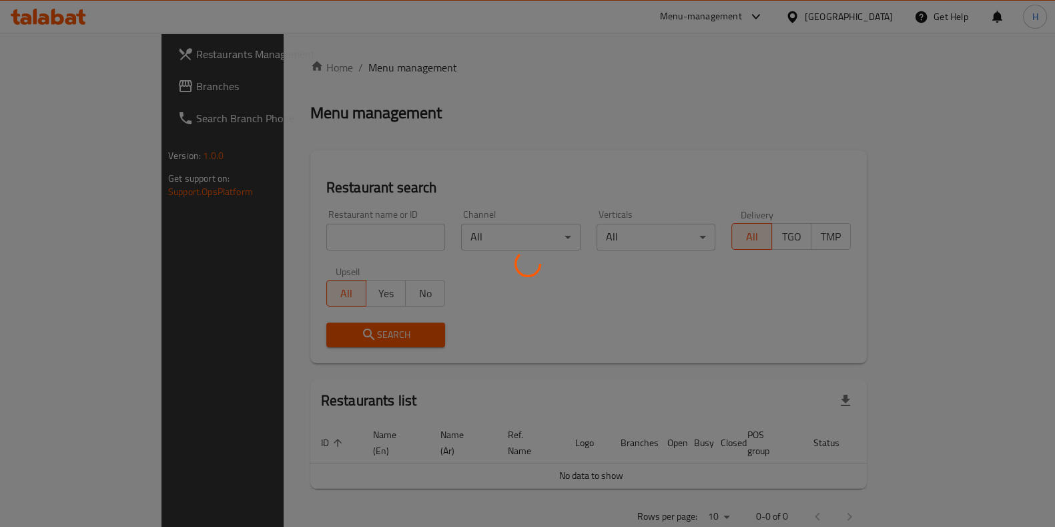
click at [270, 227] on div at bounding box center [527, 263] width 1055 height 527
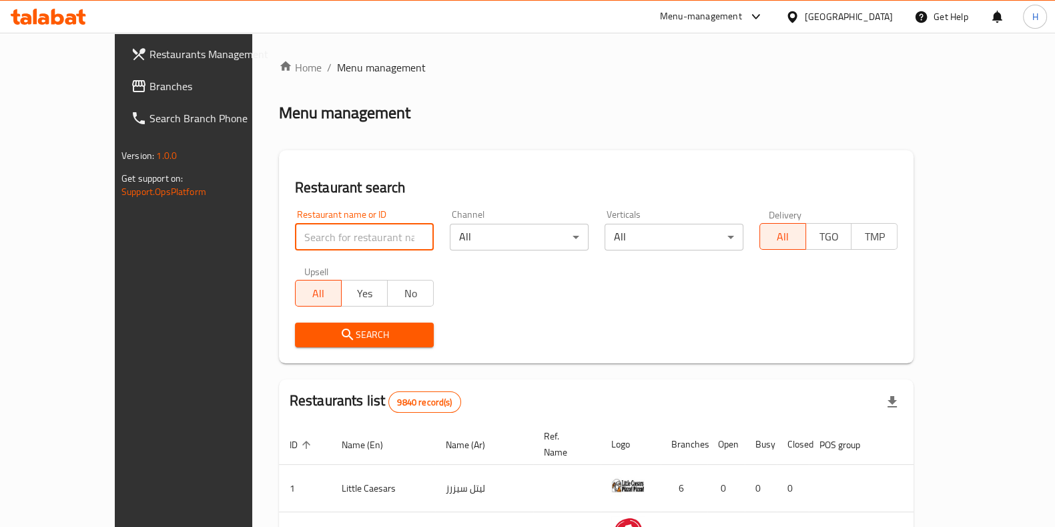
click at [295, 230] on input "search" at bounding box center [364, 237] width 139 height 27
paste input "AlBaik"
type input "AlBaik"
click button "Search" at bounding box center [364, 334] width 139 height 25
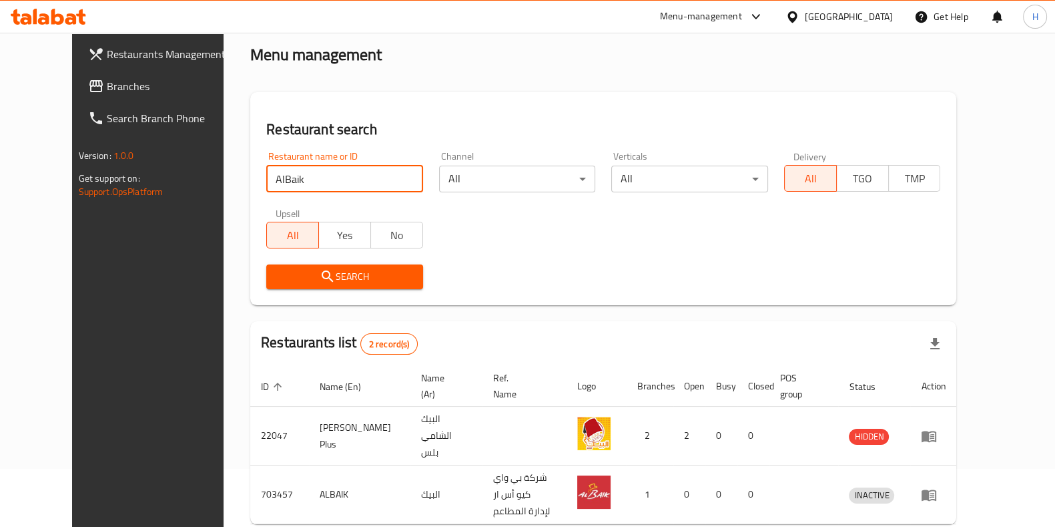
scroll to position [105, 0]
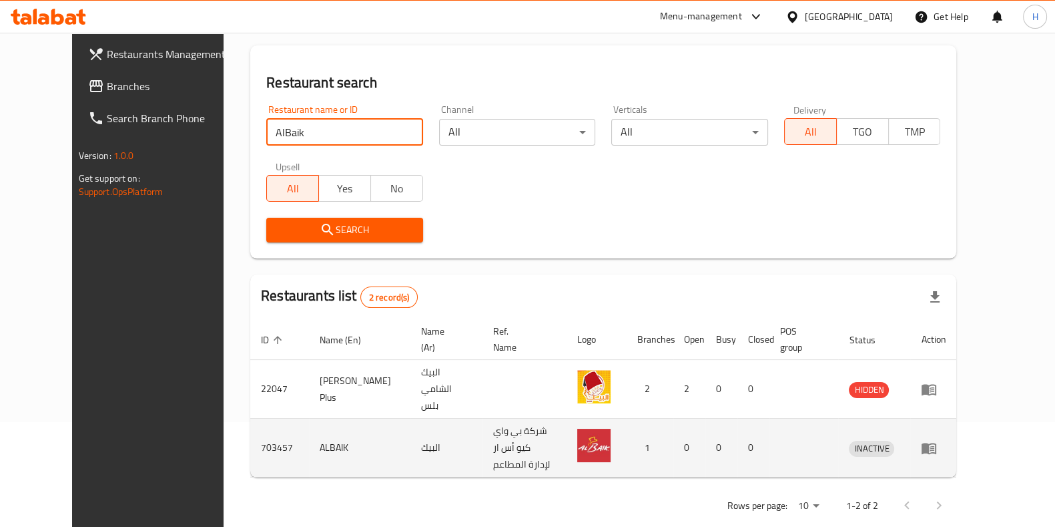
click at [309, 425] on td "ALBAIK" at bounding box center [359, 448] width 101 height 59
copy td "ALBAIK"
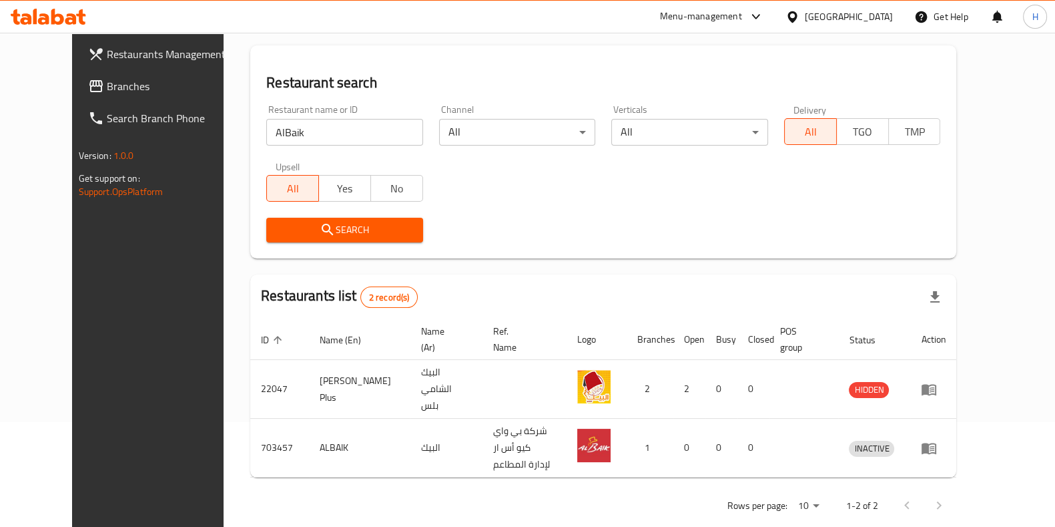
click at [742, 23] on div "Menu-management" at bounding box center [701, 17] width 82 height 16
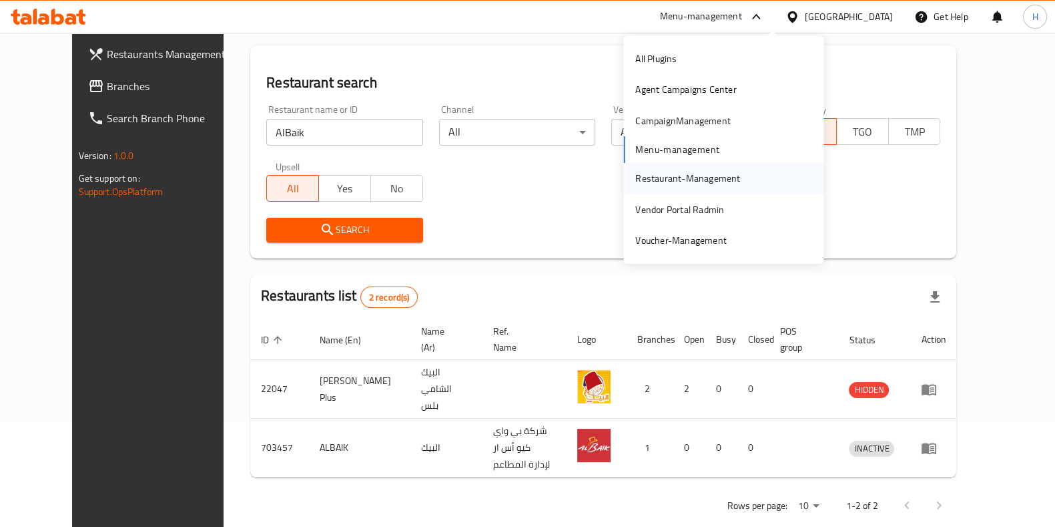
click at [665, 178] on div "Restaurant-Management" at bounding box center [688, 178] width 105 height 15
